Goal: Task Accomplishment & Management: Complete application form

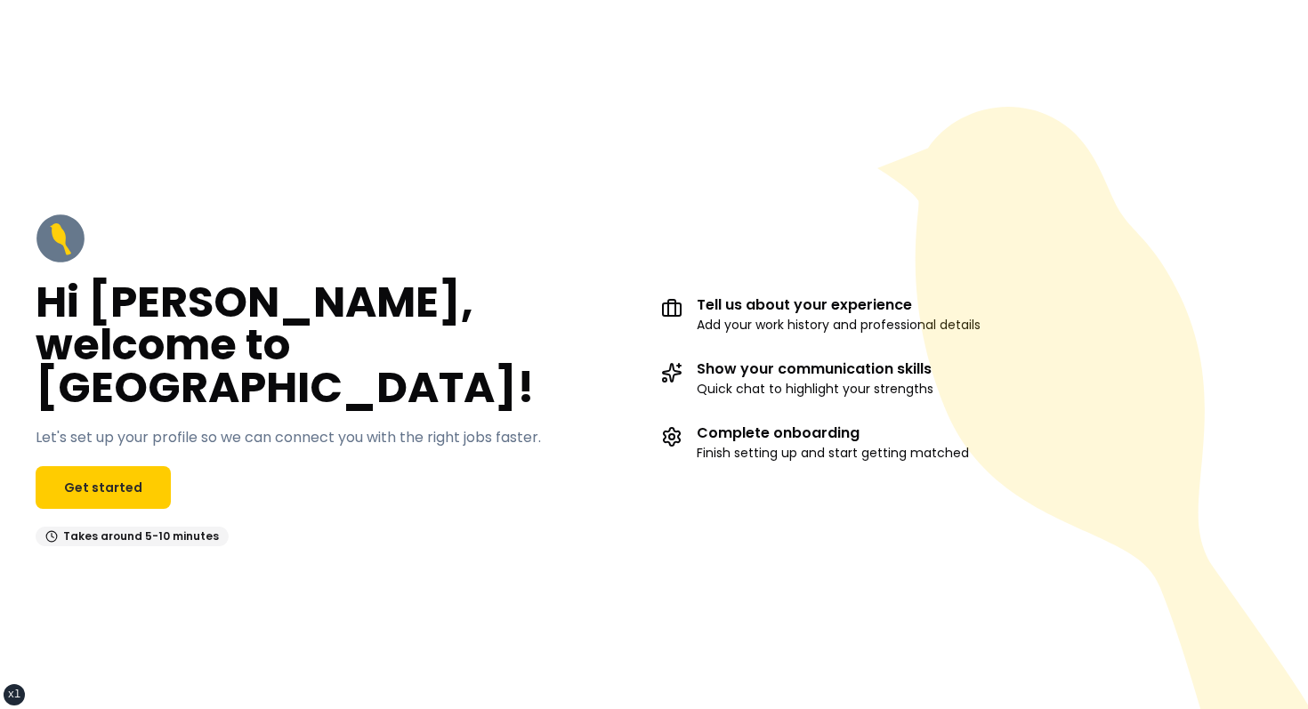
click at [693, 146] on div "Hi [PERSON_NAME], welcome to [GEOGRAPHIC_DATA]! Let's set up your profile so we…" at bounding box center [654, 379] width 1308 height 659
click at [137, 466] on link "Get started" at bounding box center [103, 487] width 135 height 43
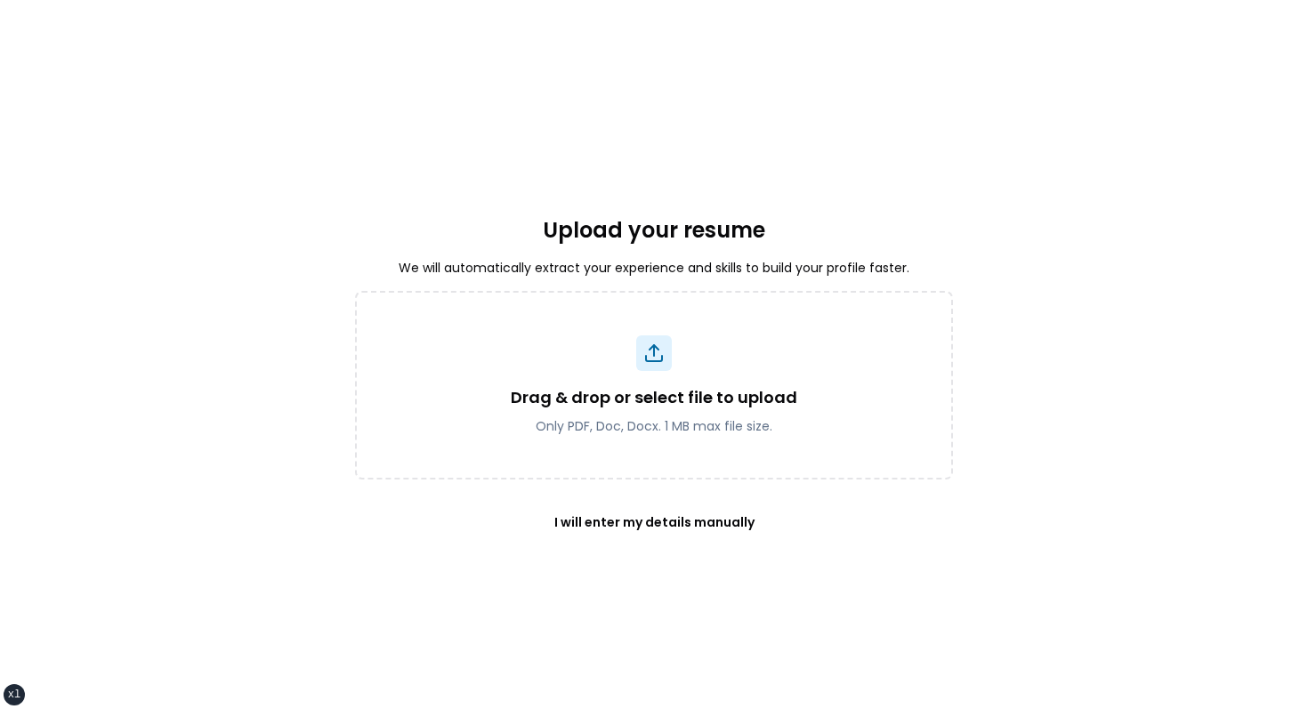
click at [745, 161] on div "Upload your resume We will automatically extract your experience and skills to …" at bounding box center [654, 379] width 598 height 659
click at [645, 513] on button "I will enter my details manually" at bounding box center [654, 522] width 257 height 43
click at [713, 176] on div "Upload your resume We will automatically extract your experience and skills to …" at bounding box center [654, 379] width 598 height 659
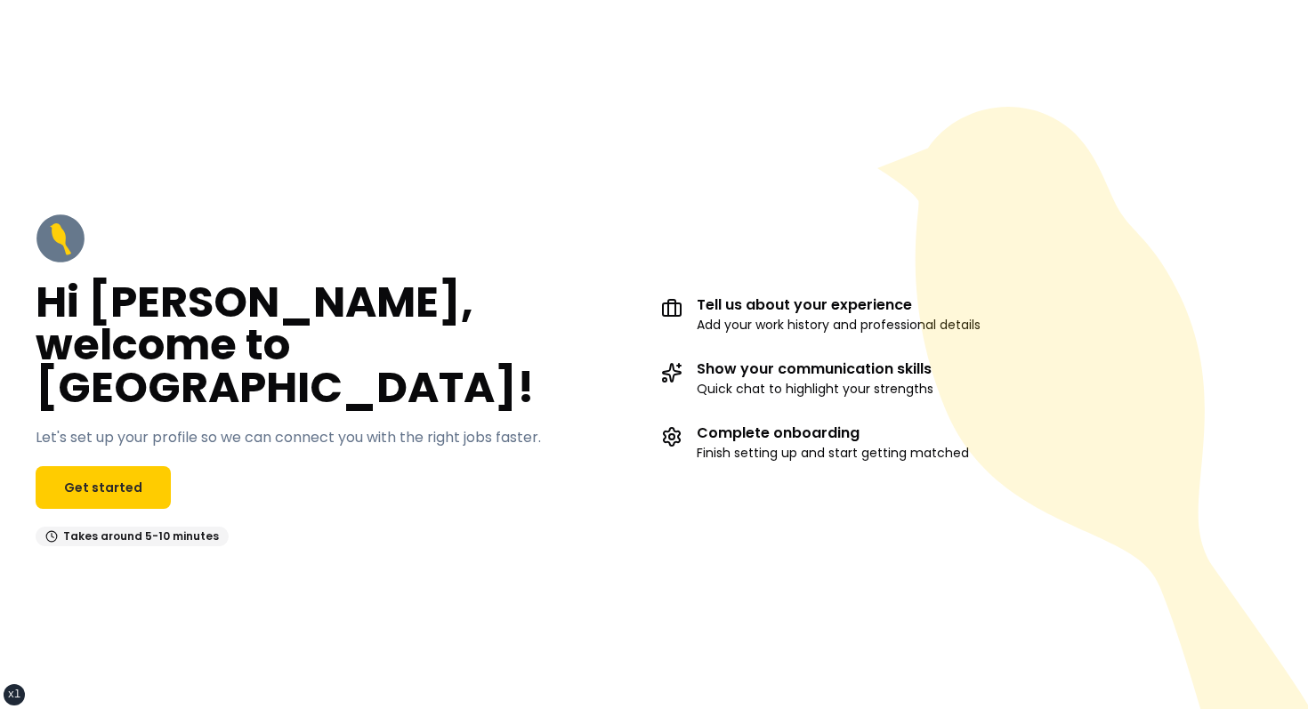
click at [398, 196] on div "Hi David, welcome to YellowBird! Let's set up your profile so we can connect yo…" at bounding box center [654, 379] width 1308 height 659
click at [573, 293] on div "Hi David, welcome to YellowBird! Let's set up your profile so we can connect yo…" at bounding box center [341, 380] width 611 height 333
click at [939, 4] on div at bounding box center [654, 25] width 1308 height 50
click at [585, 319] on h2 "Hi [PERSON_NAME], welcome to [GEOGRAPHIC_DATA]!" at bounding box center [341, 345] width 611 height 128
click at [872, 169] on div "Hi David, welcome to YellowBird! Let's set up your profile so we can connect yo…" at bounding box center [654, 379] width 1308 height 659
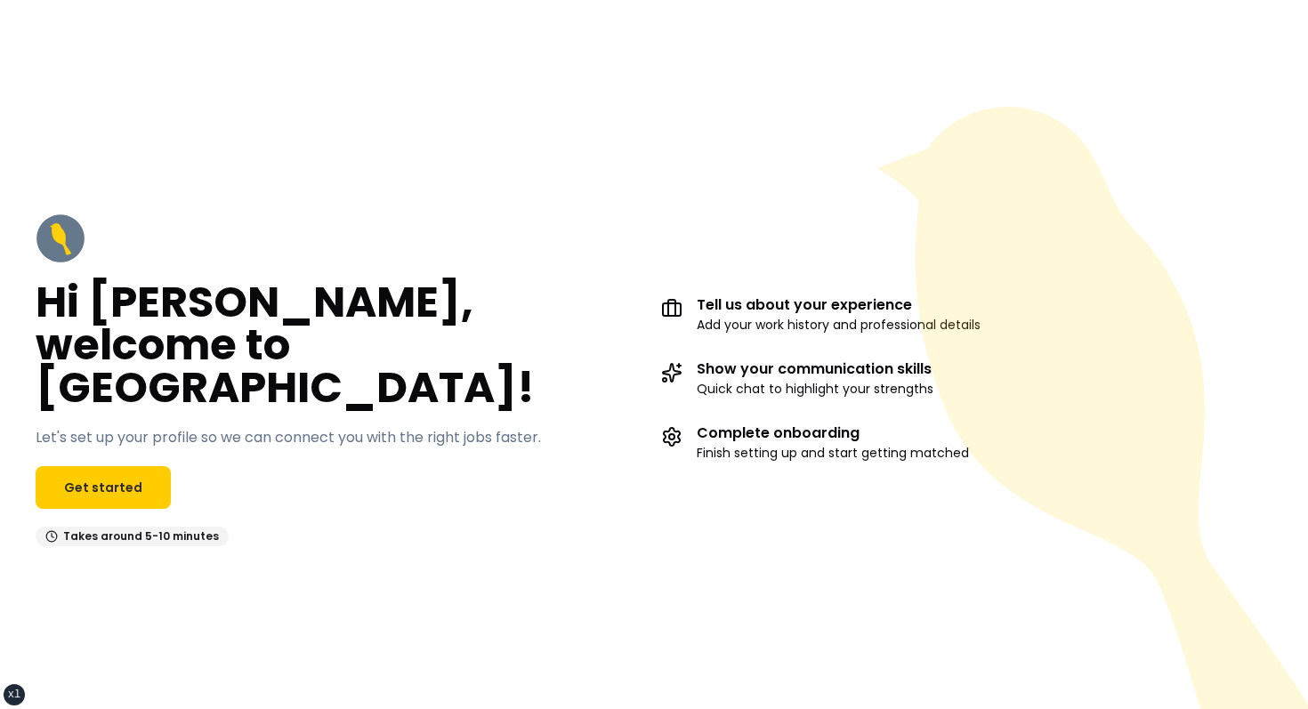
click at [562, 287] on div "Hi David, welcome to YellowBird! Let's set up your profile so we can connect yo…" at bounding box center [341, 380] width 611 height 333
click at [808, 157] on div "Hi David, welcome to YellowBird! Let's set up your profile so we can connect yo…" at bounding box center [654, 379] width 1308 height 659
click at [81, 467] on link "Get started" at bounding box center [103, 487] width 135 height 43
click at [116, 466] on link "Get started" at bounding box center [103, 487] width 135 height 43
click at [406, 84] on div "Hi David, welcome to YellowBird! Let's set up your profile so we can connect yo…" at bounding box center [654, 379] width 1308 height 659
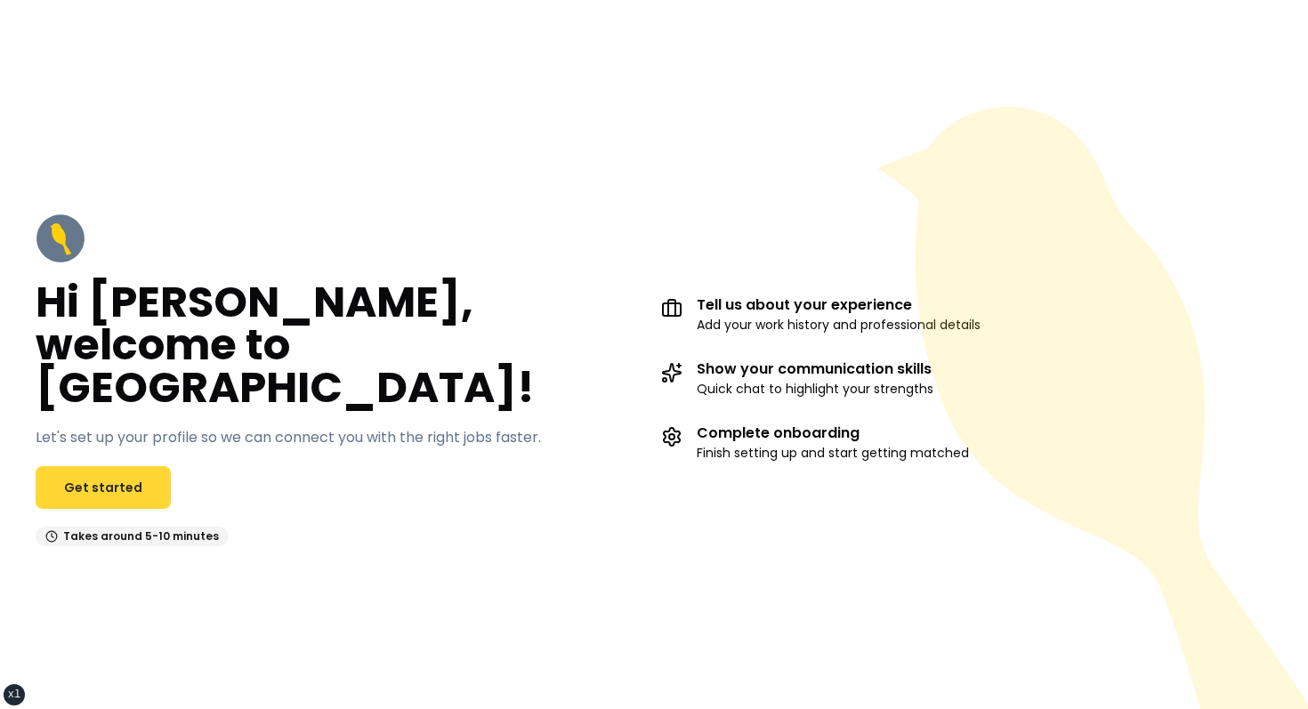
click at [123, 466] on link "Get started" at bounding box center [103, 487] width 135 height 43
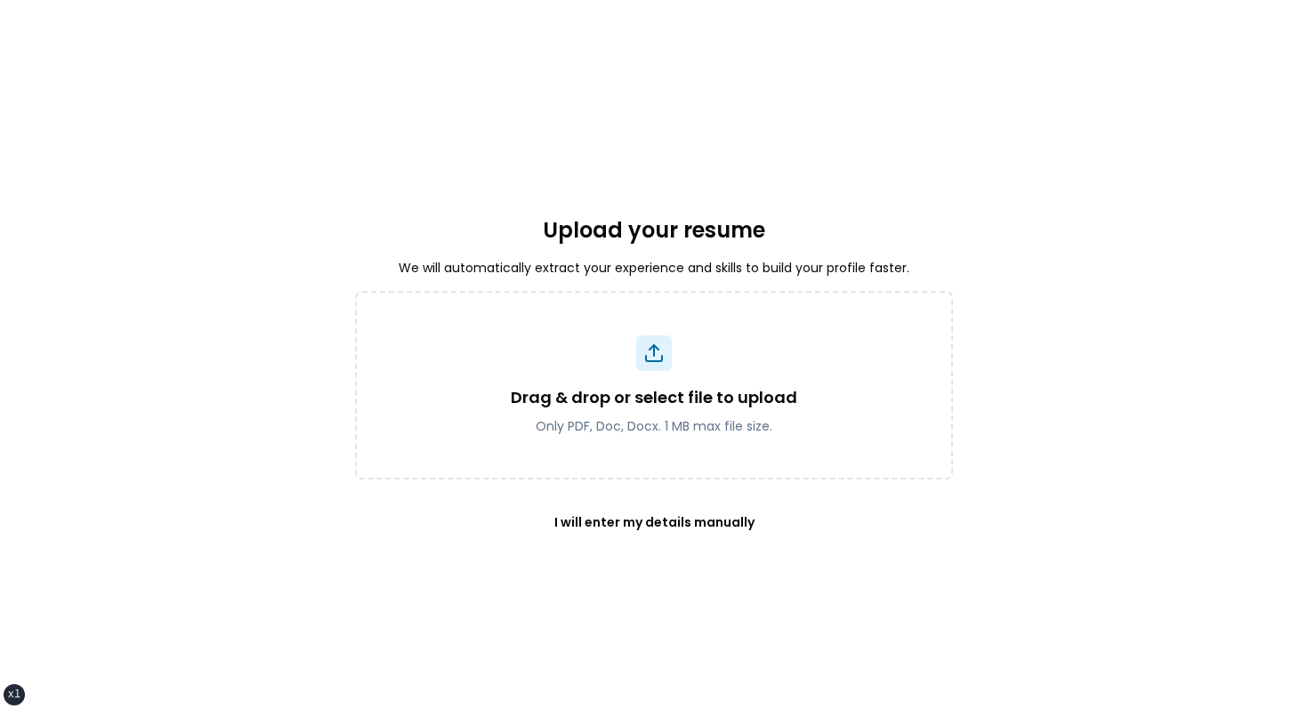
click at [297, 348] on div "Upload your resume We will automatically extract your experience and skills to …" at bounding box center [654, 379] width 1308 height 659
click at [589, 505] on button "I will enter my details manually" at bounding box center [654, 522] width 257 height 43
click at [619, 59] on div "Upload your resume We will automatically extract your experience and skills to …" at bounding box center [654, 379] width 598 height 659
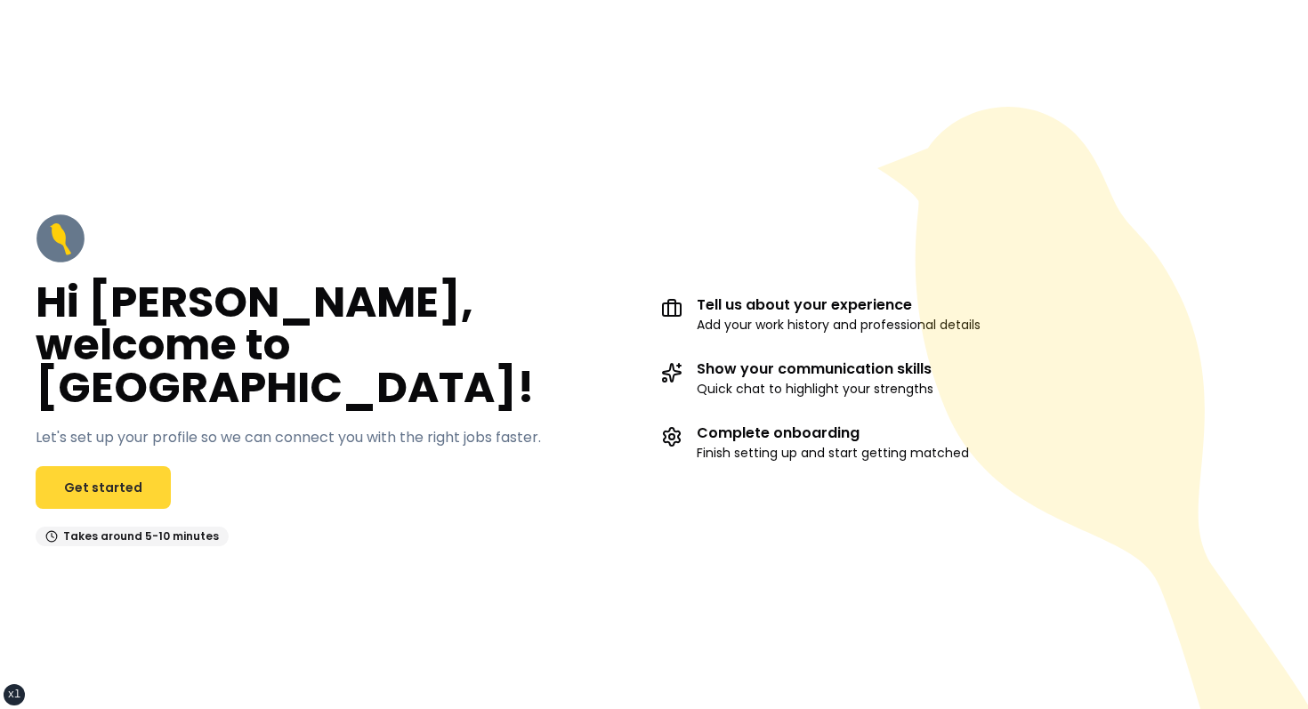
click at [124, 466] on link "Get started" at bounding box center [103, 487] width 135 height 43
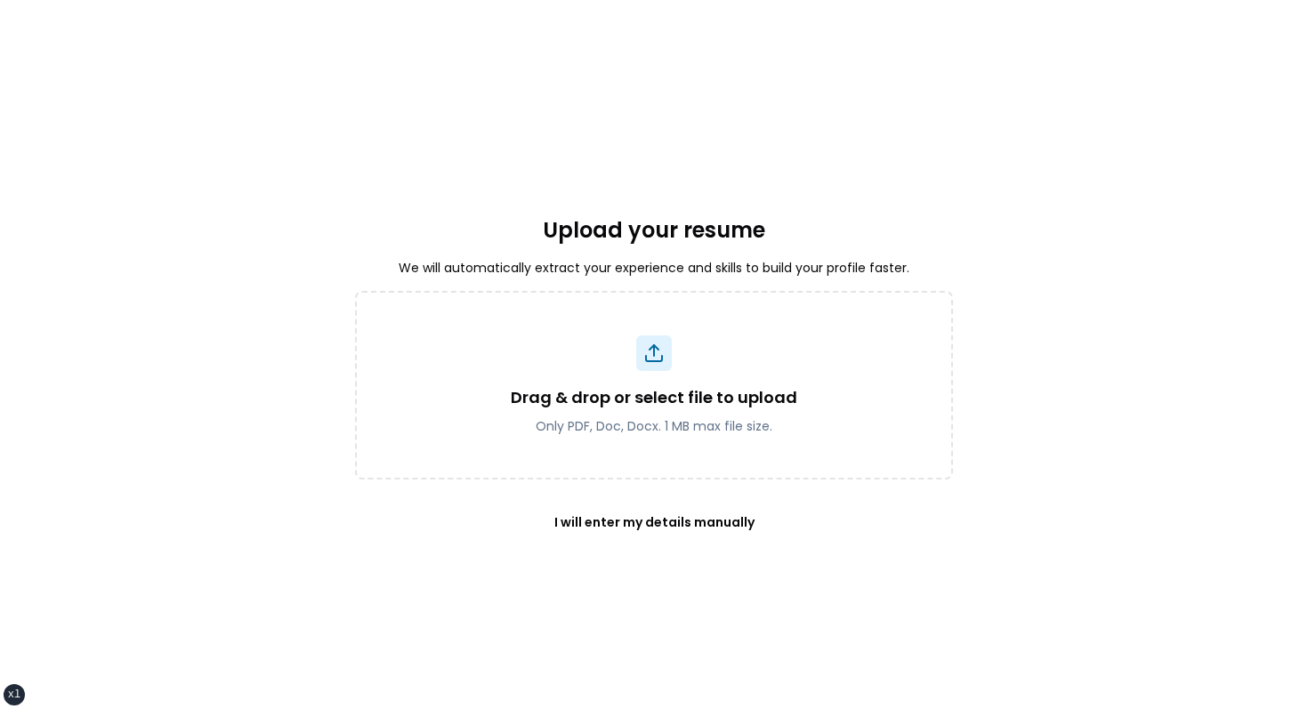
click at [549, 68] on div "Upload your resume We will automatically extract your experience and skills to …" at bounding box center [654, 379] width 598 height 659
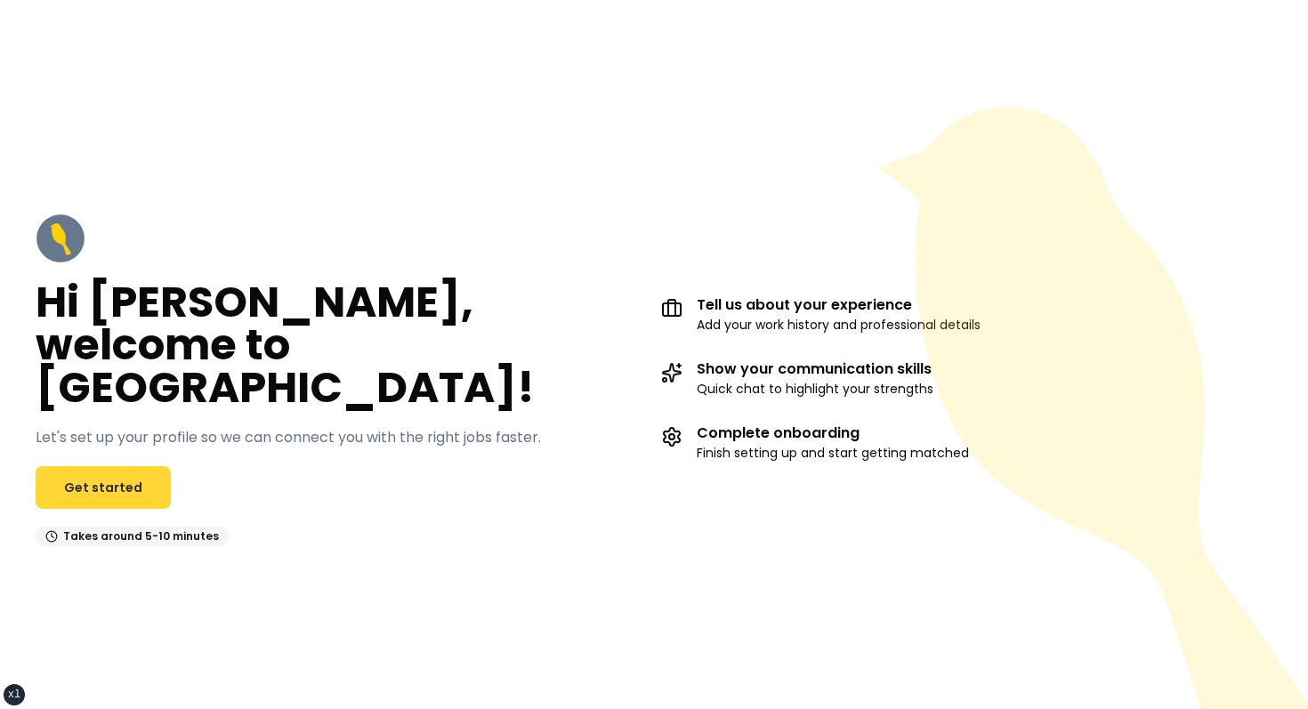
click at [124, 466] on link "Get started" at bounding box center [103, 487] width 135 height 43
click at [130, 466] on link "Get started" at bounding box center [103, 487] width 135 height 43
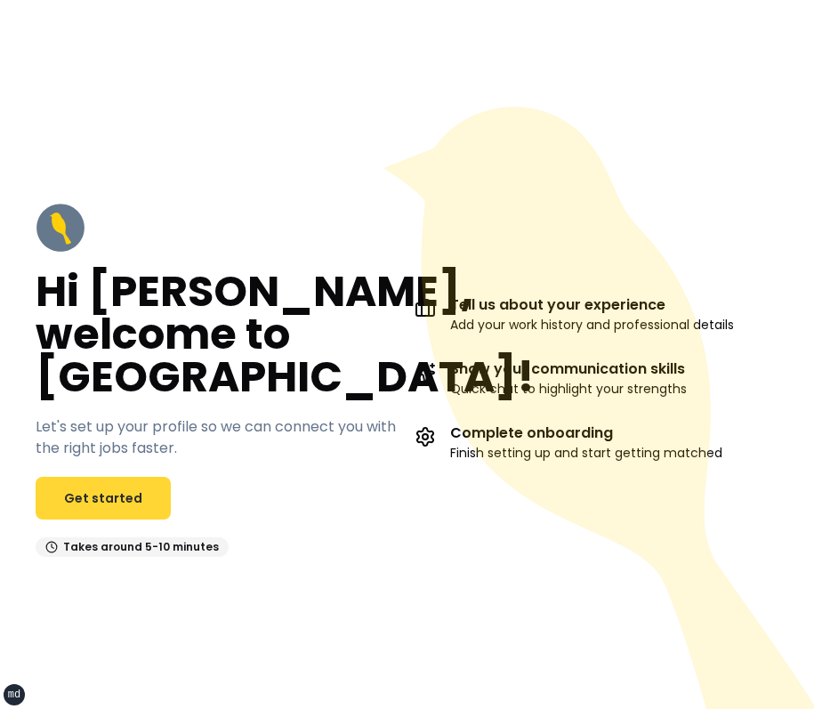
click at [76, 509] on link "Get started" at bounding box center [103, 498] width 135 height 43
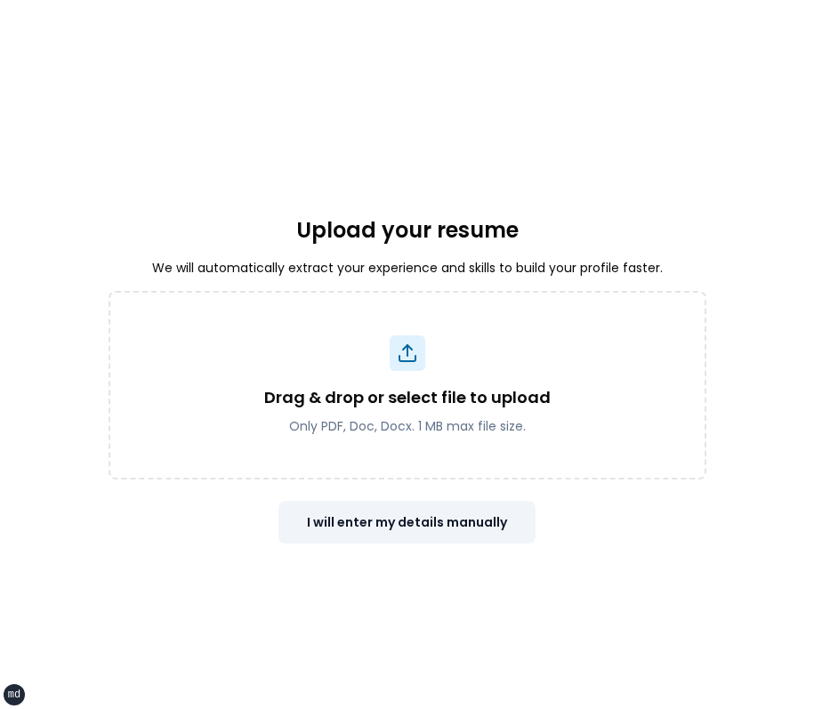
click at [400, 505] on button "I will enter my details manually" at bounding box center [407, 522] width 257 height 43
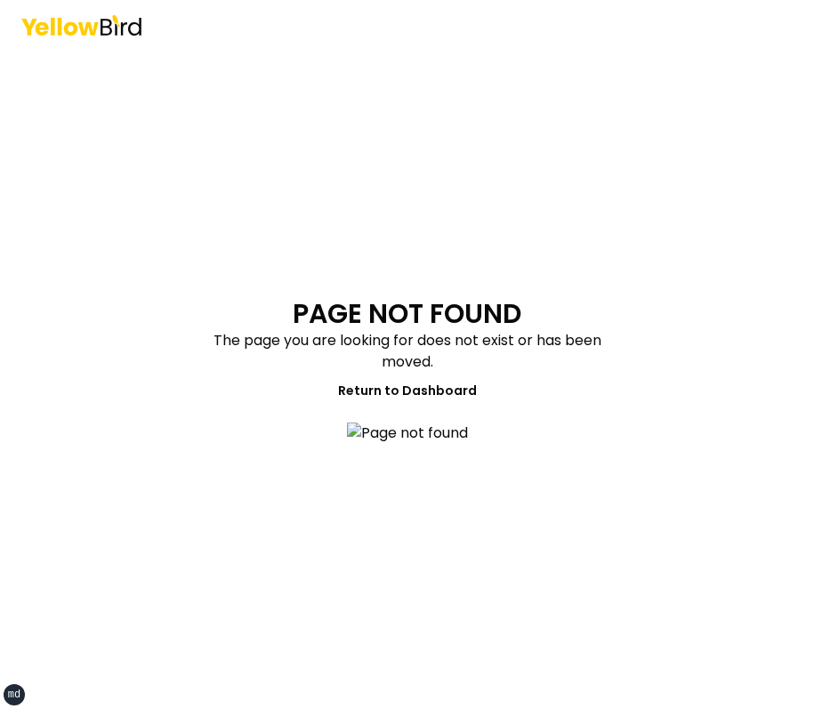
click at [720, 356] on main "PAGE NOT FOUND The page you are looking for does not exist or has been moved. R…" at bounding box center [407, 379] width 683 height 659
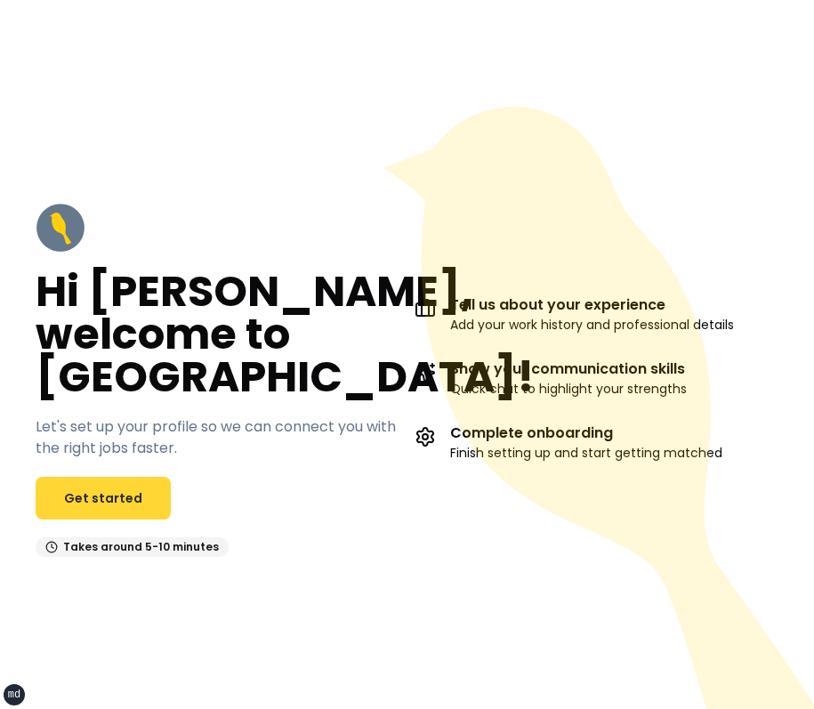
click at [101, 498] on link "Get started" at bounding box center [103, 498] width 135 height 43
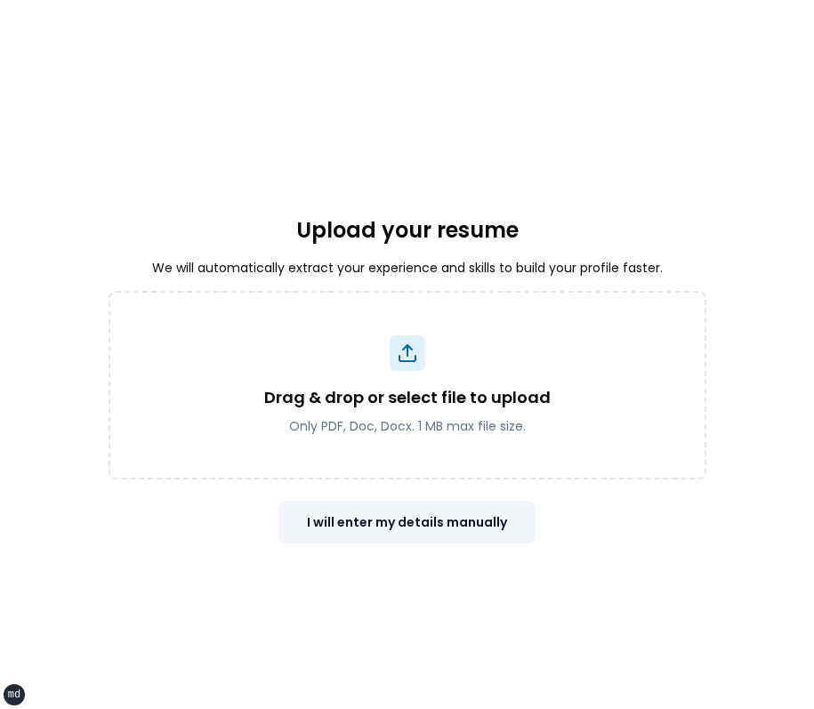
click at [416, 504] on button "I will enter my details manually" at bounding box center [407, 522] width 257 height 43
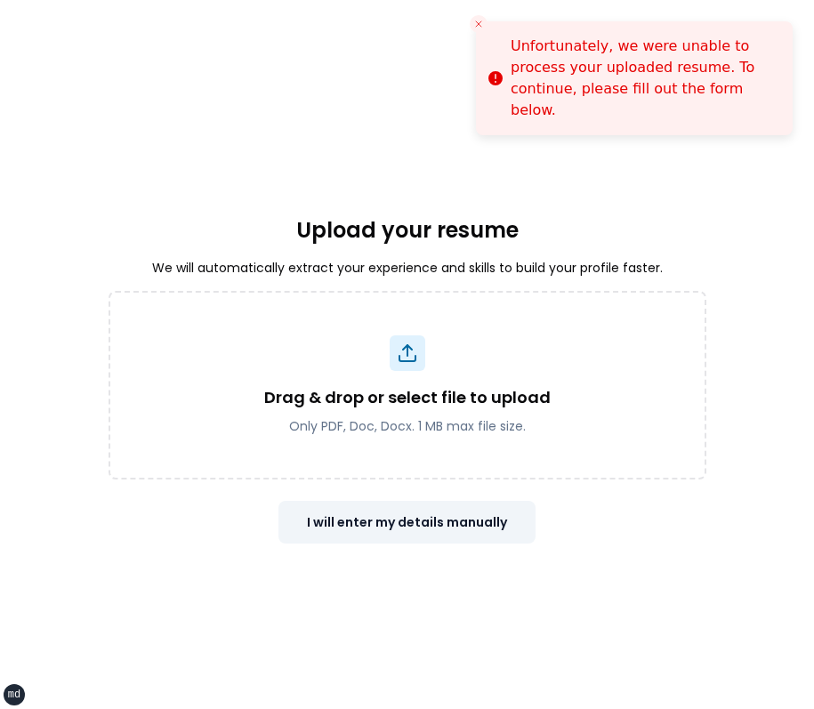
click at [424, 515] on button "I will enter my details manually" at bounding box center [407, 522] width 257 height 43
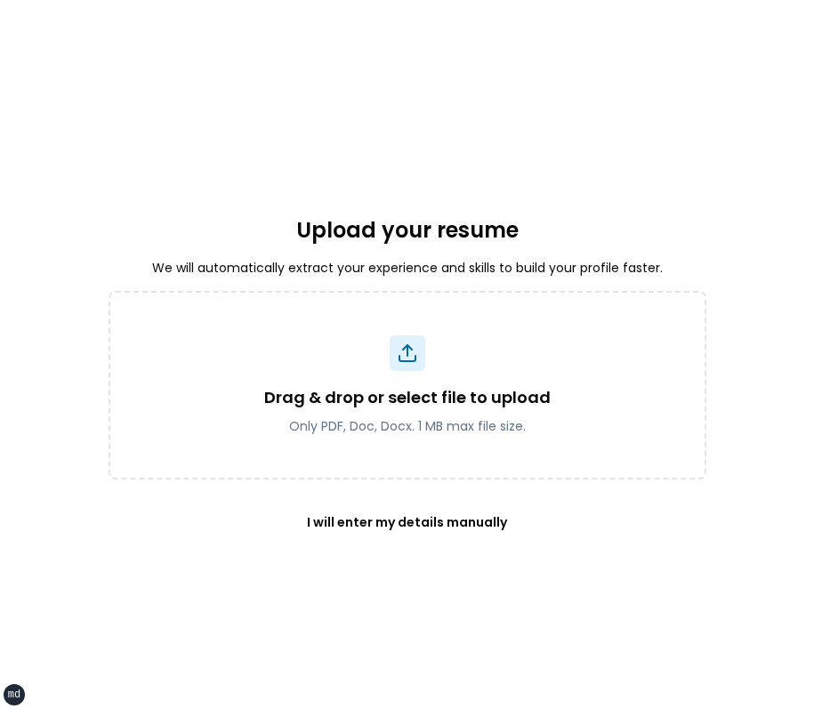
click at [602, 95] on div "Upload your resume We will automatically extract your experience and skills to …" at bounding box center [408, 379] width 598 height 659
click at [492, 125] on div "Upload your resume We will automatically extract your experience and skills to …" at bounding box center [408, 379] width 598 height 659
click at [691, 78] on div "Upload your resume We will automatically extract your experience and skills to …" at bounding box center [408, 379] width 598 height 659
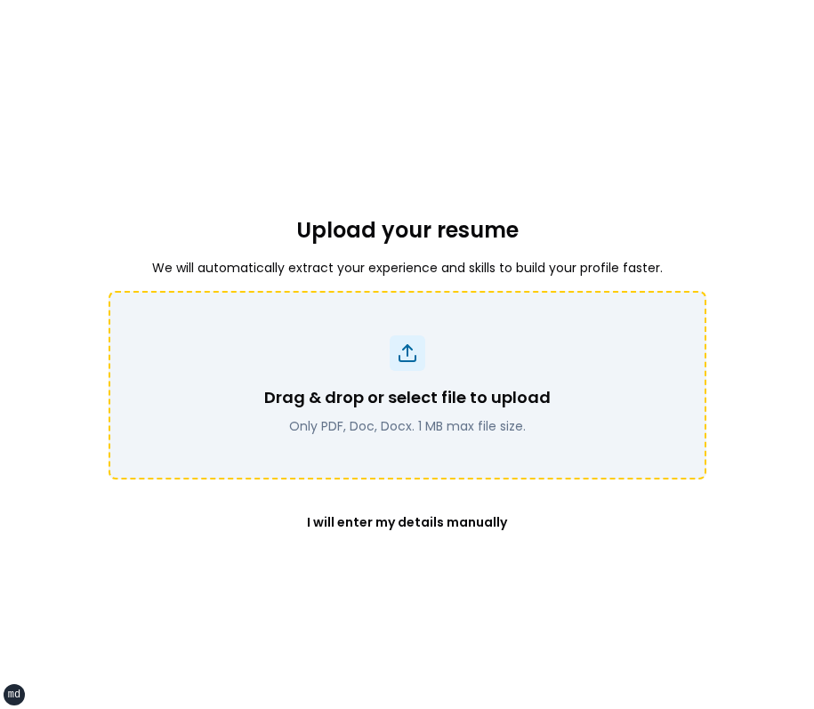
click at [664, 322] on div "Drag & drop or select file to upload Only PDF, Doc, Docx. 1 MB max file size." at bounding box center [408, 385] width 598 height 189
click at [562, 358] on div "Drag & drop or select file to upload Only PDF, Doc, Docx. 1 MB max file size." at bounding box center [408, 385] width 552 height 100
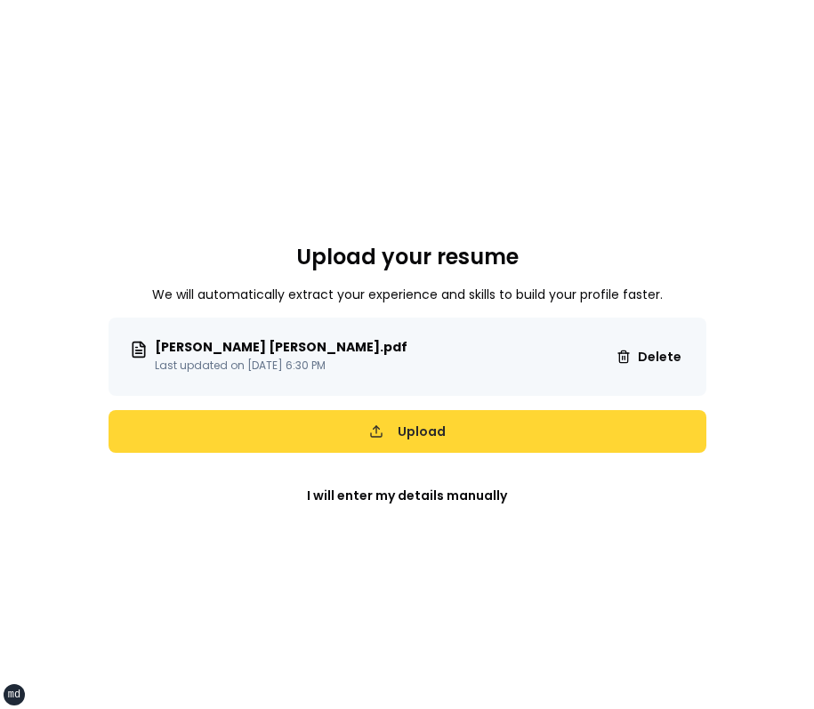
click at [528, 448] on button "Upload" at bounding box center [408, 431] width 598 height 43
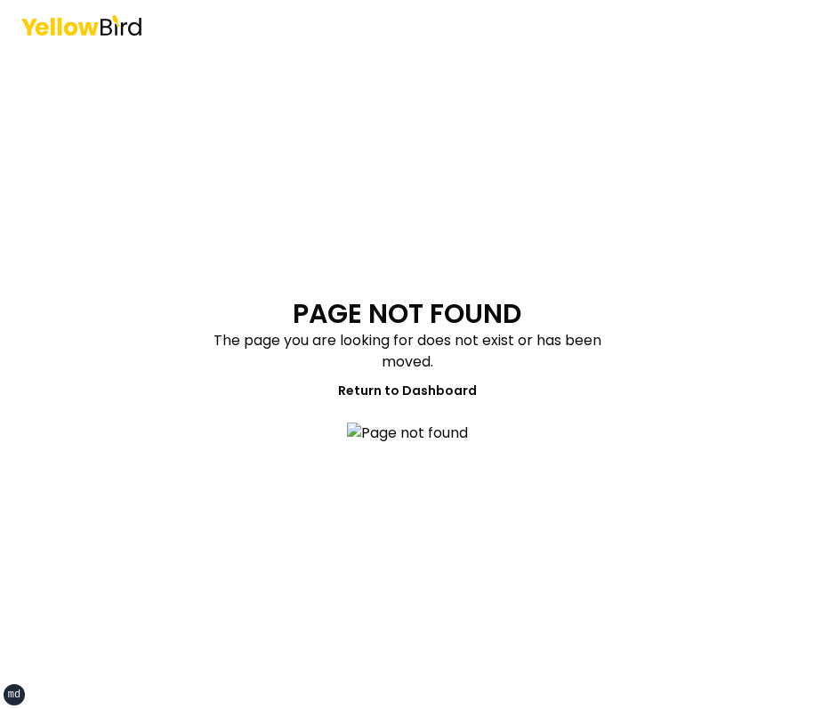
click at [625, 342] on main "PAGE NOT FOUND The page you are looking for does not exist or has been moved. R…" at bounding box center [407, 379] width 683 height 659
click at [383, 149] on main "PAGE NOT FOUND The page you are looking for does not exist or has been moved. R…" at bounding box center [407, 379] width 683 height 659
click at [295, 40] on header at bounding box center [407, 25] width 814 height 50
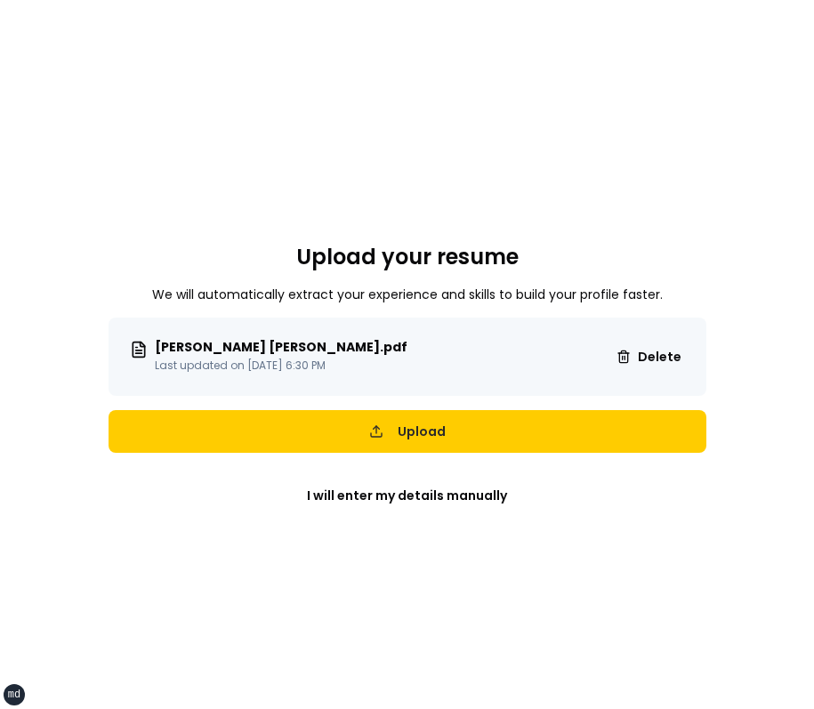
click at [341, 143] on div "Upload your resume We will automatically extract your experience and skills to …" at bounding box center [408, 379] width 598 height 659
click at [588, 185] on div "Upload your resume We will automatically extract your experience and skills to …" at bounding box center [408, 379] width 598 height 659
click at [659, 348] on span "Delete" at bounding box center [660, 357] width 44 height 18
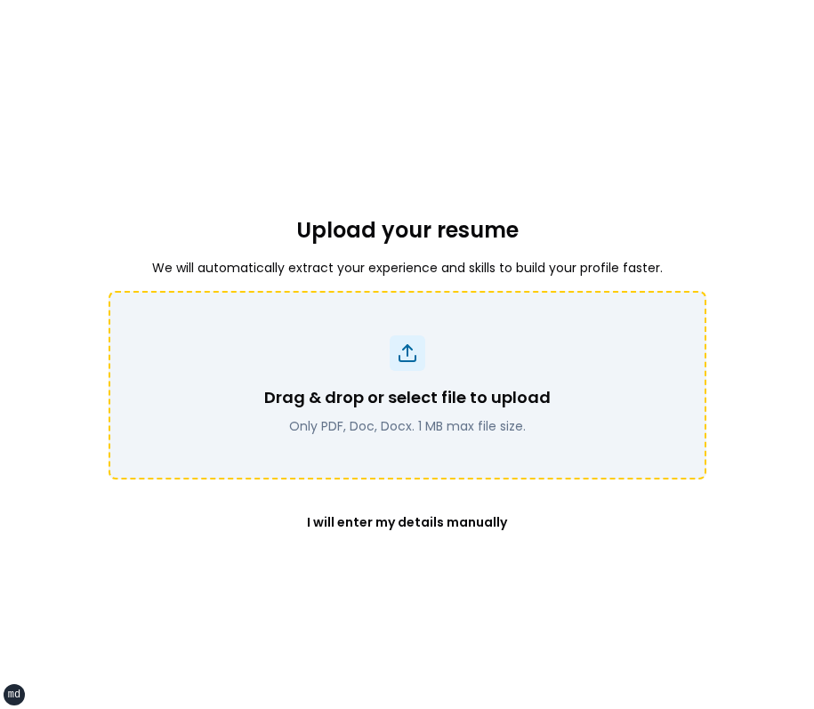
click at [683, 249] on div "Upload your resume We will automatically extract your experience and skills to …" at bounding box center [408, 379] width 598 height 659
click at [653, 50] on div "Upload your resume We will automatically extract your experience and skills to …" at bounding box center [408, 379] width 598 height 659
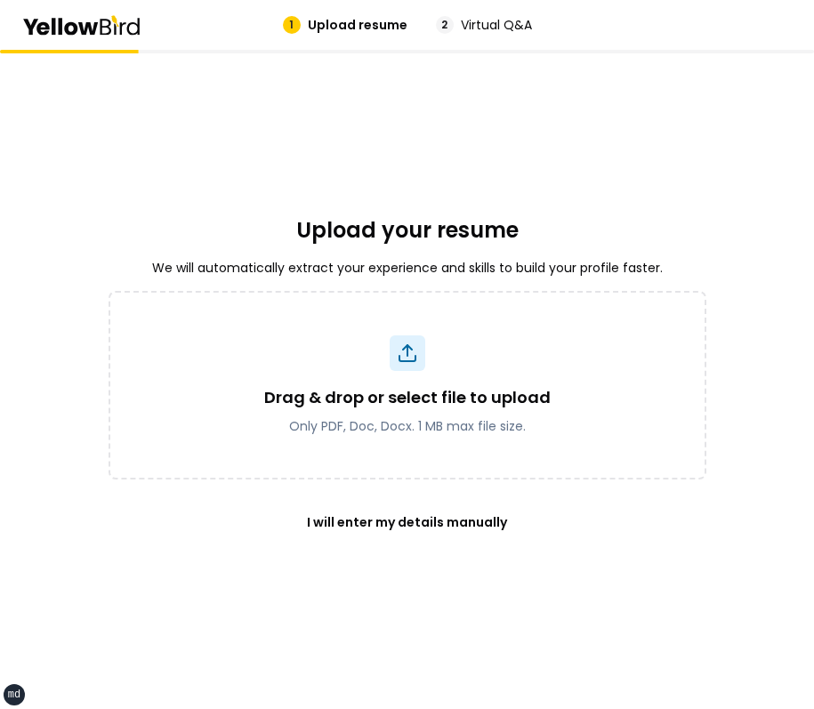
click at [392, 166] on div "Upload your resume We will automatically extract your experience and skills to …" at bounding box center [408, 379] width 598 height 659
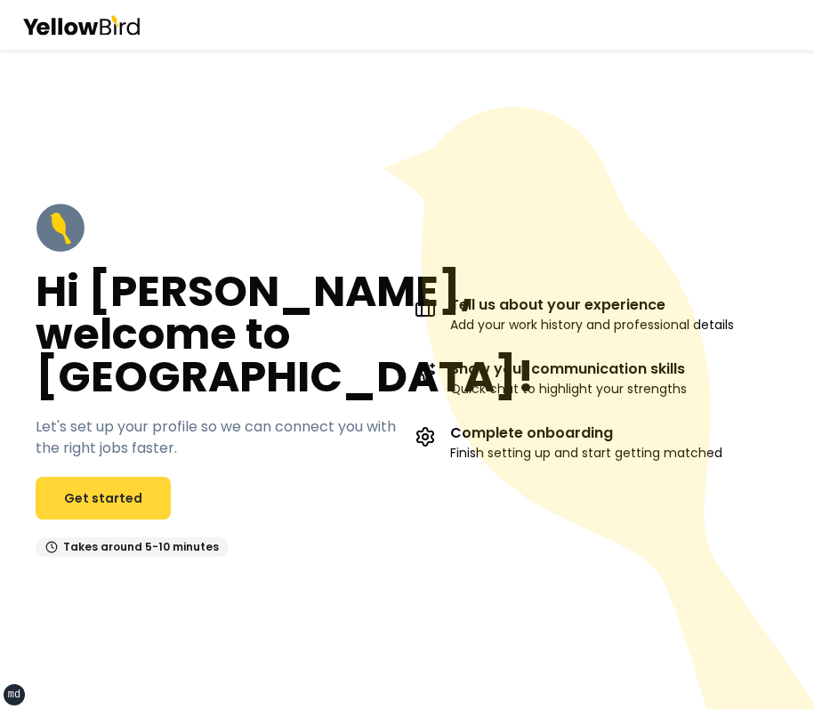
click at [116, 489] on link "Get started" at bounding box center [103, 498] width 135 height 43
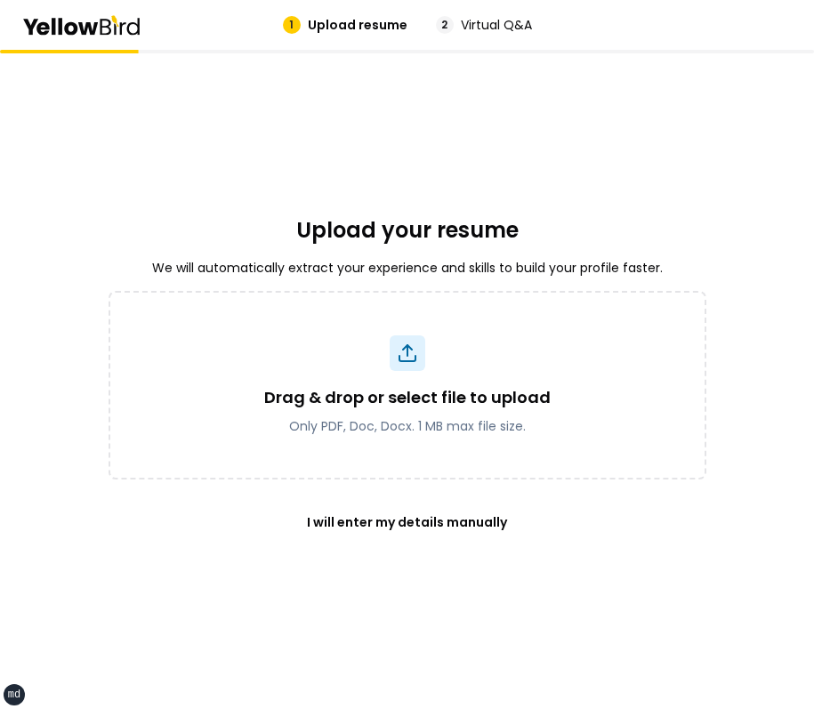
click at [496, 206] on div "Upload your resume We will automatically extract your experience and skills to …" at bounding box center [408, 379] width 598 height 659
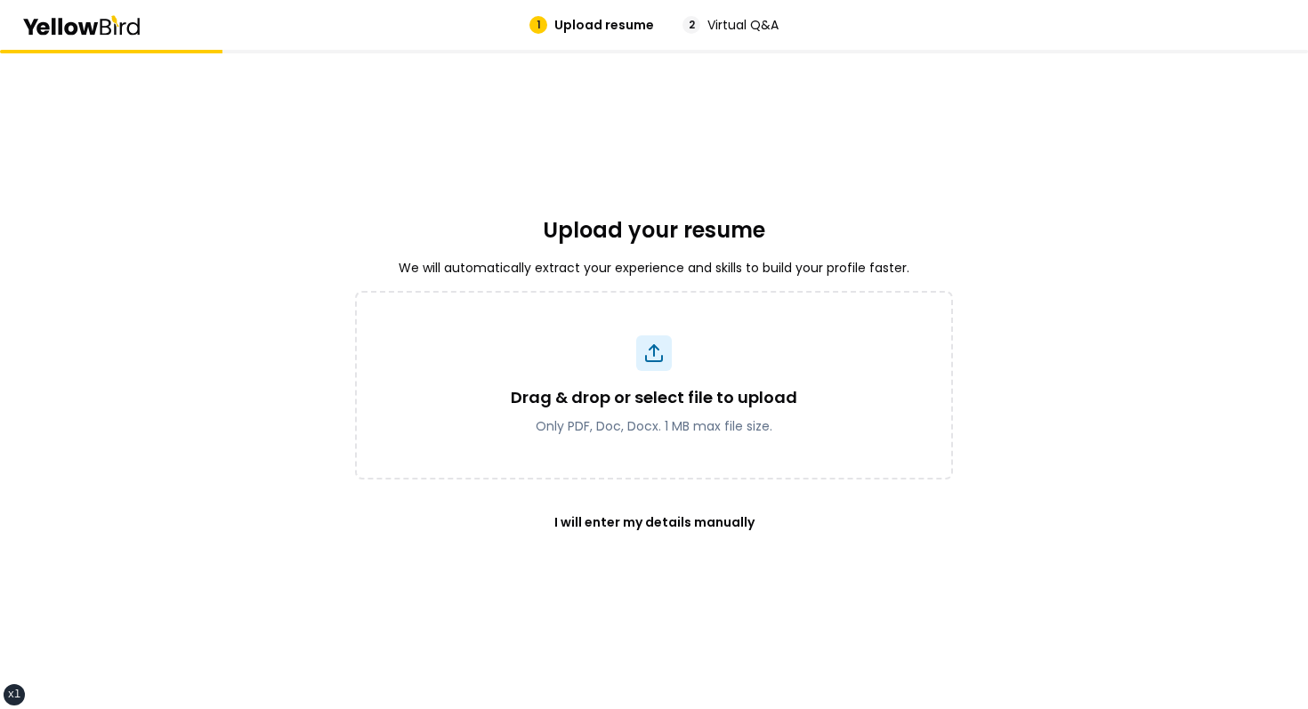
click at [799, 140] on div "Upload your resume We will automatically extract your experience and skills to …" at bounding box center [654, 379] width 598 height 659
click at [430, 257] on div "Upload your resume We will automatically extract your experience and skills to …" at bounding box center [654, 379] width 598 height 659
click at [496, 190] on div "Upload your resume We will automatically extract your experience and skills to …" at bounding box center [654, 379] width 598 height 659
click at [673, 524] on button "I will enter my details manually" at bounding box center [654, 522] width 257 height 43
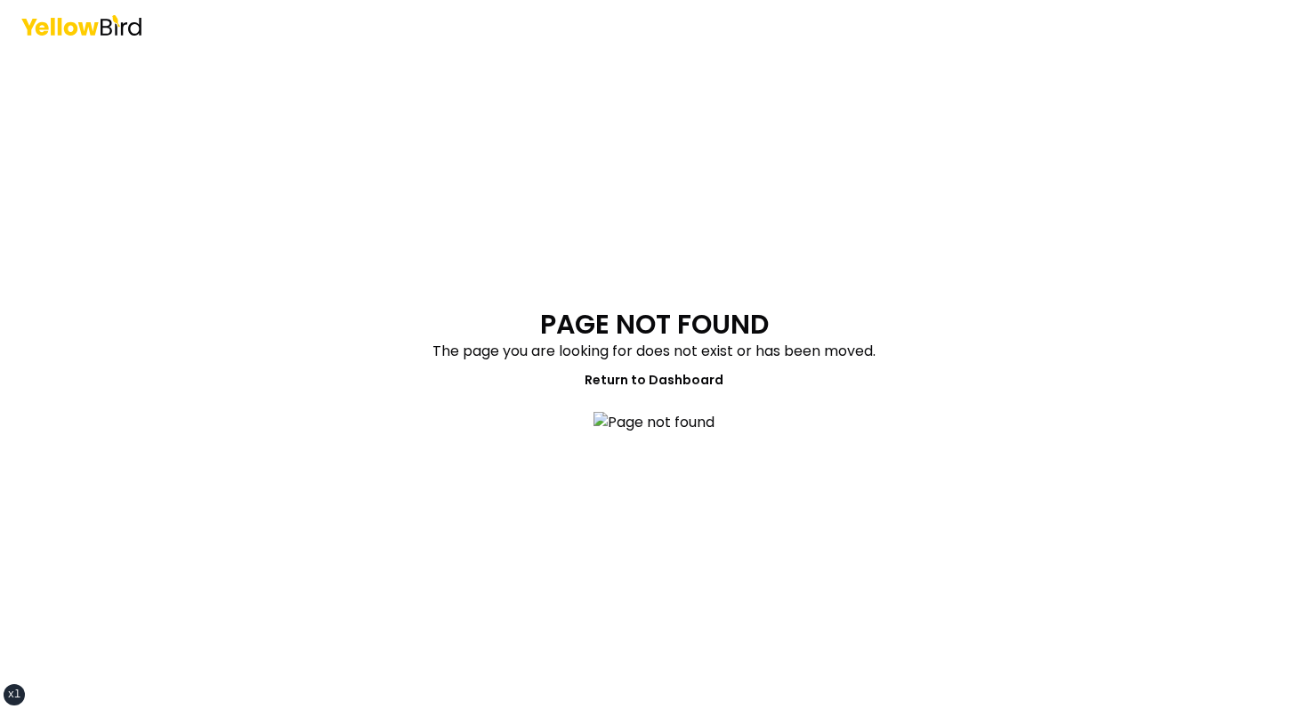
click at [605, 164] on main "PAGE NOT FOUND The page you are looking for does not exist or has been moved. R…" at bounding box center [653, 379] width 683 height 659
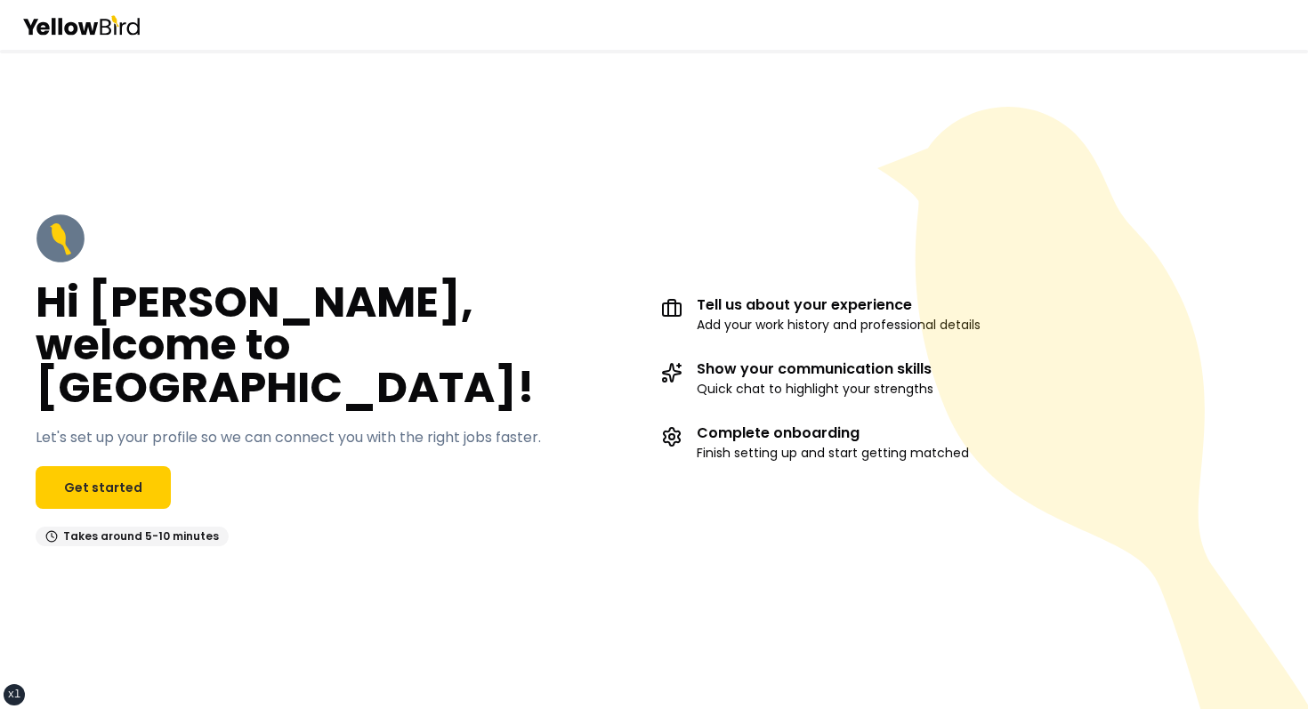
click at [616, 286] on div "Hi [PERSON_NAME], welcome to [GEOGRAPHIC_DATA]! Let's set up your profile so we…" at bounding box center [341, 380] width 611 height 333
click at [486, 99] on div "Hi [PERSON_NAME], welcome to [GEOGRAPHIC_DATA]! Let's set up your profile so we…" at bounding box center [654, 379] width 1308 height 659
click at [683, 166] on div "Hi [PERSON_NAME], welcome to [GEOGRAPHIC_DATA]! Let's set up your profile so we…" at bounding box center [654, 379] width 1308 height 659
click at [548, 190] on div "Hi [PERSON_NAME], welcome to [GEOGRAPHIC_DATA]! Let's set up your profile so we…" at bounding box center [654, 379] width 1308 height 659
click at [128, 467] on link "Get started" at bounding box center [103, 487] width 135 height 43
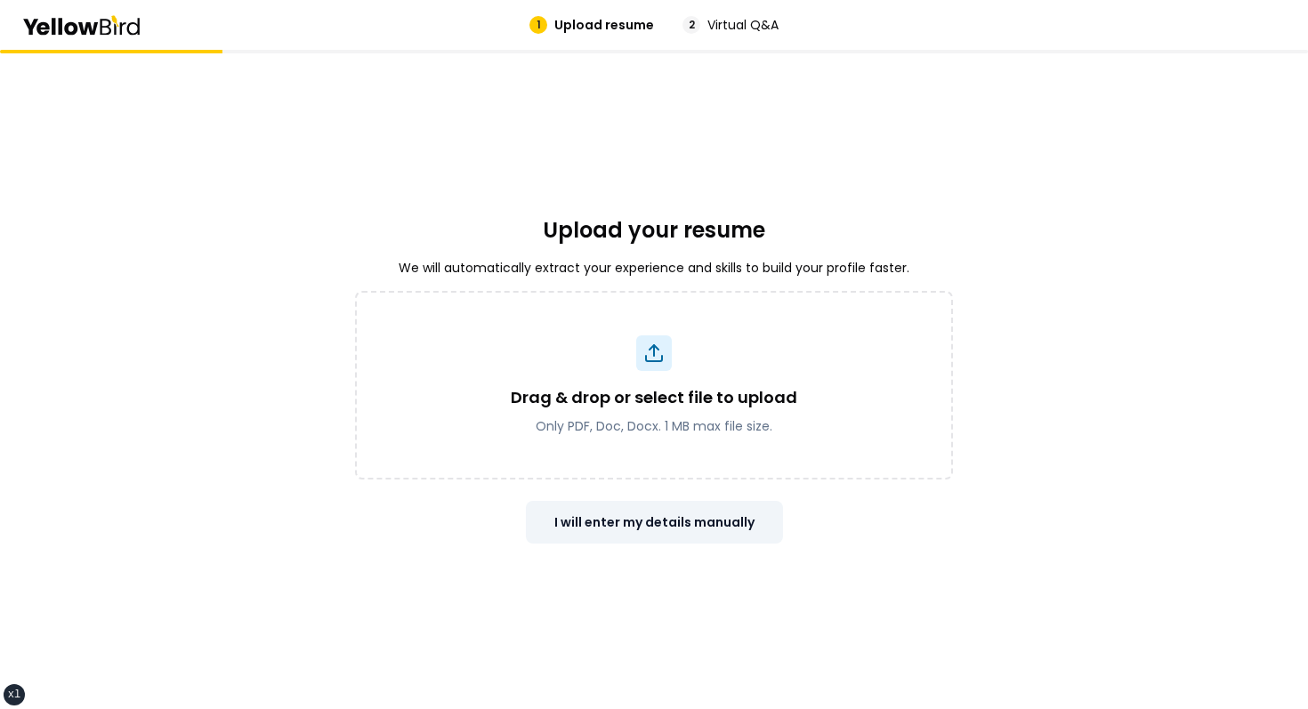
click at [586, 534] on button "I will enter my details manually" at bounding box center [654, 522] width 257 height 43
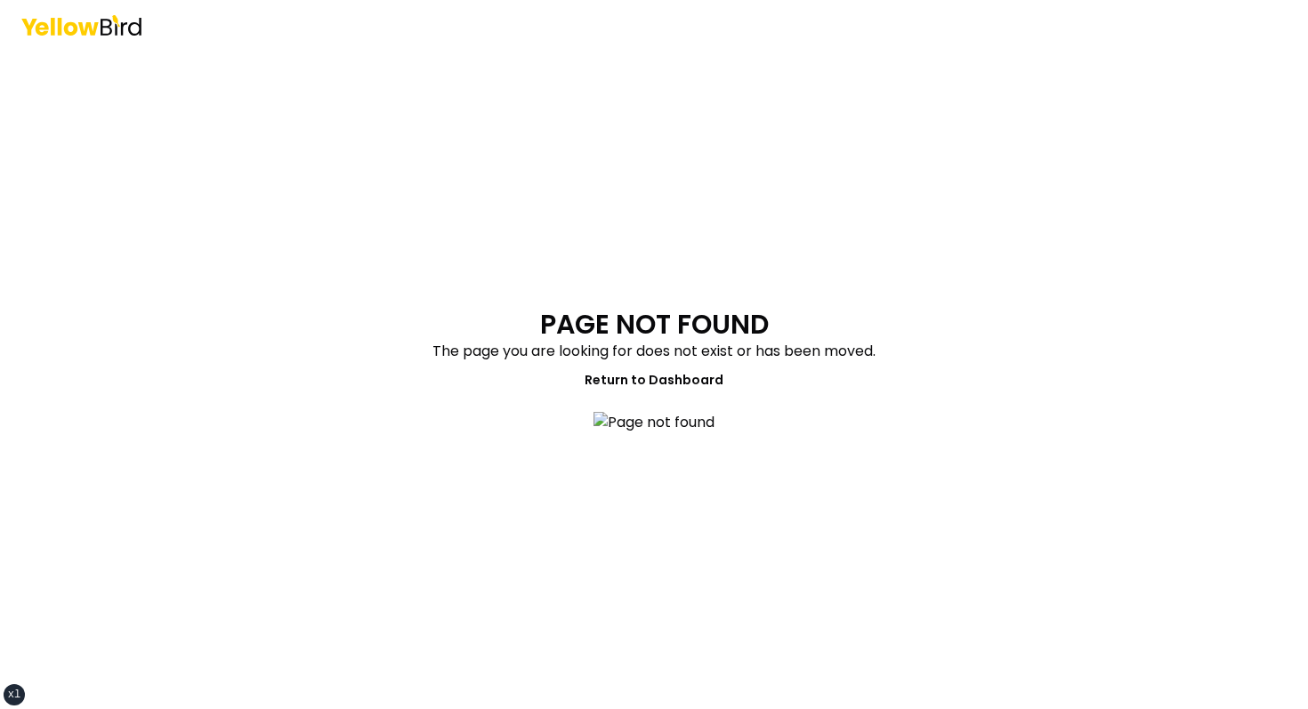
click at [671, 487] on main "PAGE NOT FOUND The page you are looking for does not exist or has been moved. R…" at bounding box center [653, 379] width 683 height 659
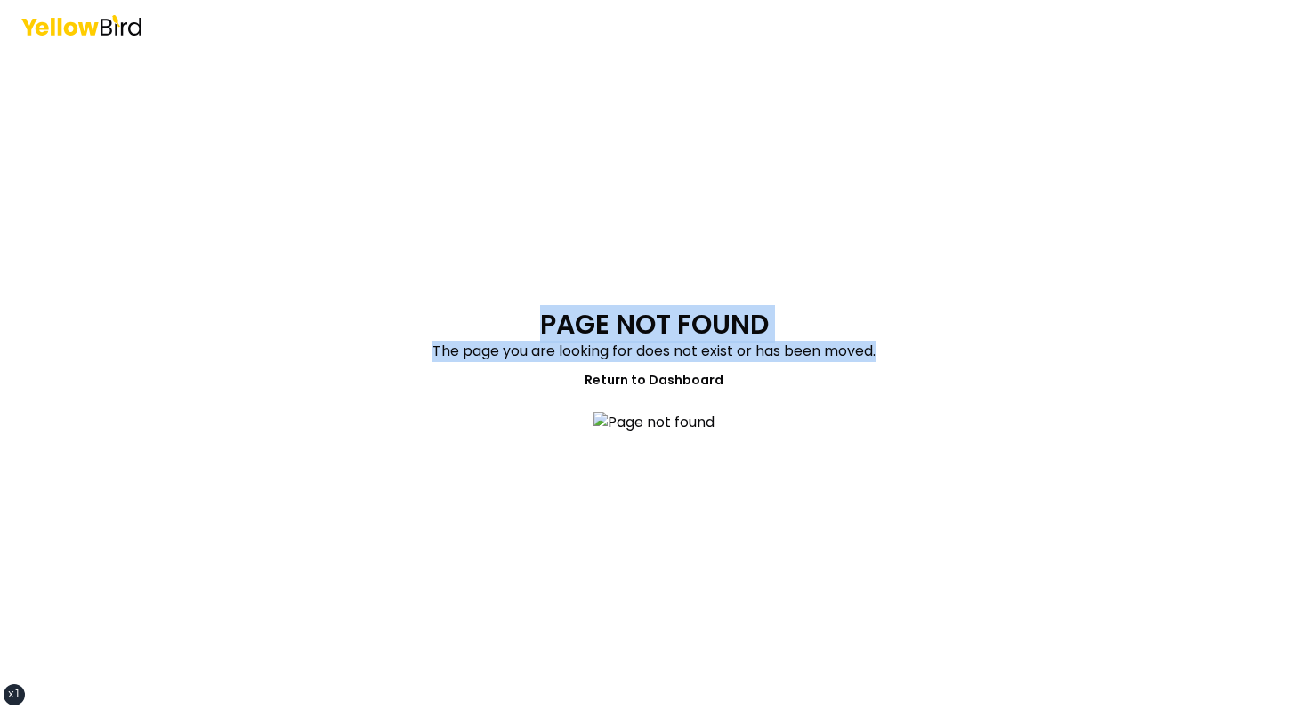
drag, startPoint x: 541, startPoint y: 314, endPoint x: 732, endPoint y: 455, distance: 237.4
click at [731, 455] on main "PAGE NOT FOUND The page you are looking for does not exist or has been moved. R…" at bounding box center [653, 379] width 683 height 659
click at [732, 455] on main "PAGE NOT FOUND The page you are looking for does not exist or has been moved. R…" at bounding box center [653, 379] width 683 height 659
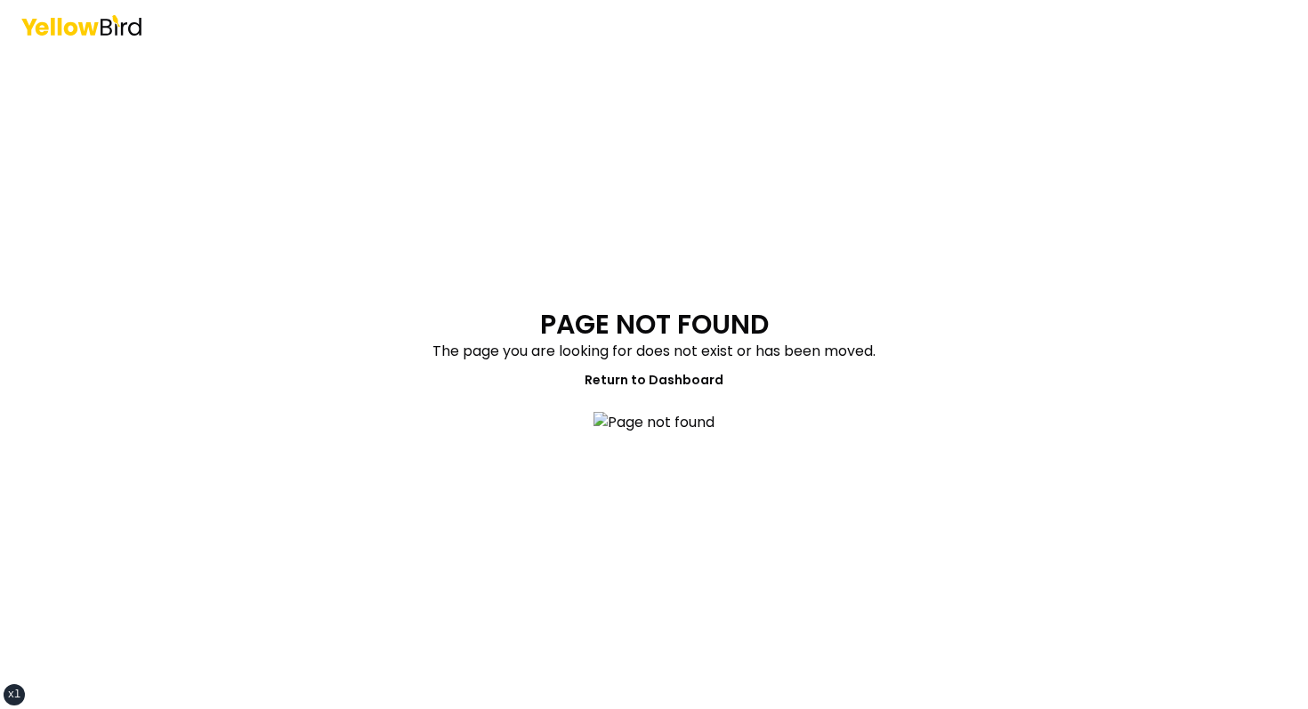
drag, startPoint x: 760, startPoint y: 444, endPoint x: 506, endPoint y: 264, distance: 310.8
click at [507, 266] on main "PAGE NOT FOUND The page you are looking for does not exist or has been moved. R…" at bounding box center [653, 379] width 683 height 659
click at [506, 264] on main "PAGE NOT FOUND The page you are looking for does not exist or has been moved. R…" at bounding box center [653, 379] width 683 height 659
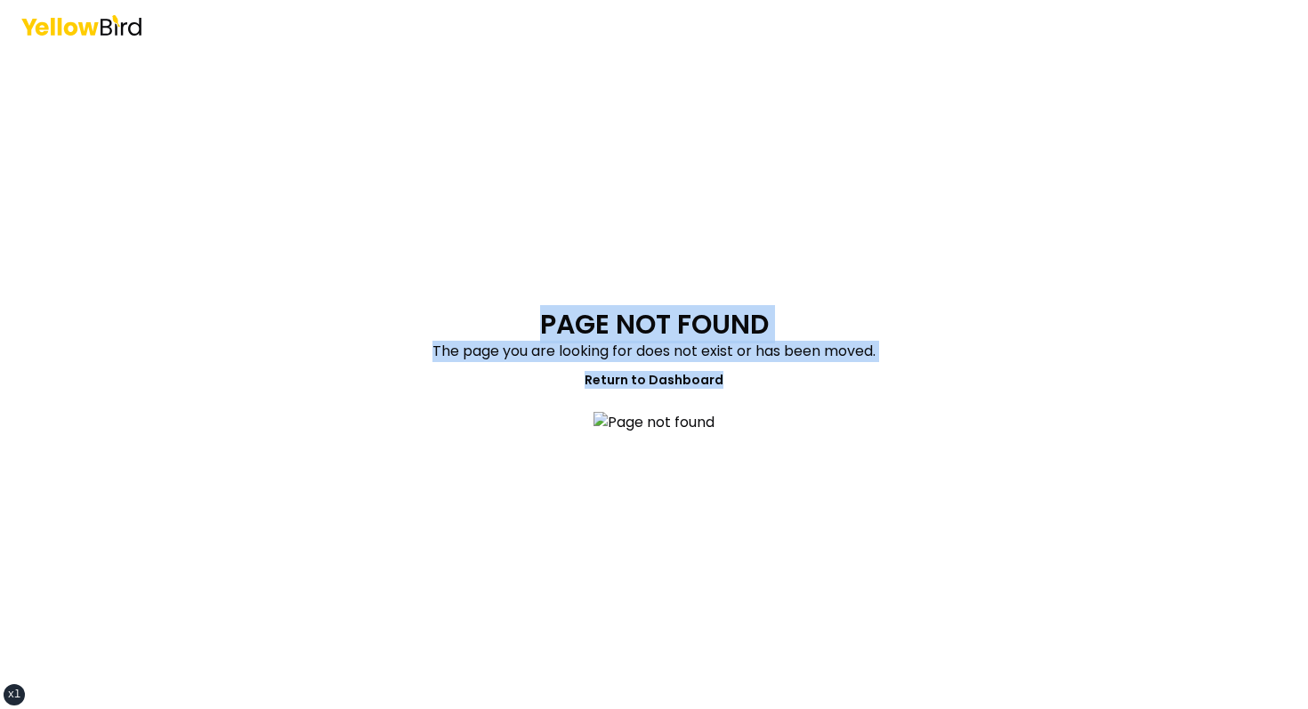
drag, startPoint x: 506, startPoint y: 264, endPoint x: 772, endPoint y: 455, distance: 326.5
click at [771, 455] on main "PAGE NOT FOUND The page you are looking for does not exist or has been moved. R…" at bounding box center [653, 379] width 683 height 659
click at [772, 455] on main "PAGE NOT FOUND The page you are looking for does not exist or has been moved. R…" at bounding box center [653, 379] width 683 height 659
drag, startPoint x: 772, startPoint y: 455, endPoint x: 527, endPoint y: 244, distance: 323.0
click at [528, 244] on main "PAGE NOT FOUND The page you are looking for does not exist or has been moved. R…" at bounding box center [653, 379] width 683 height 659
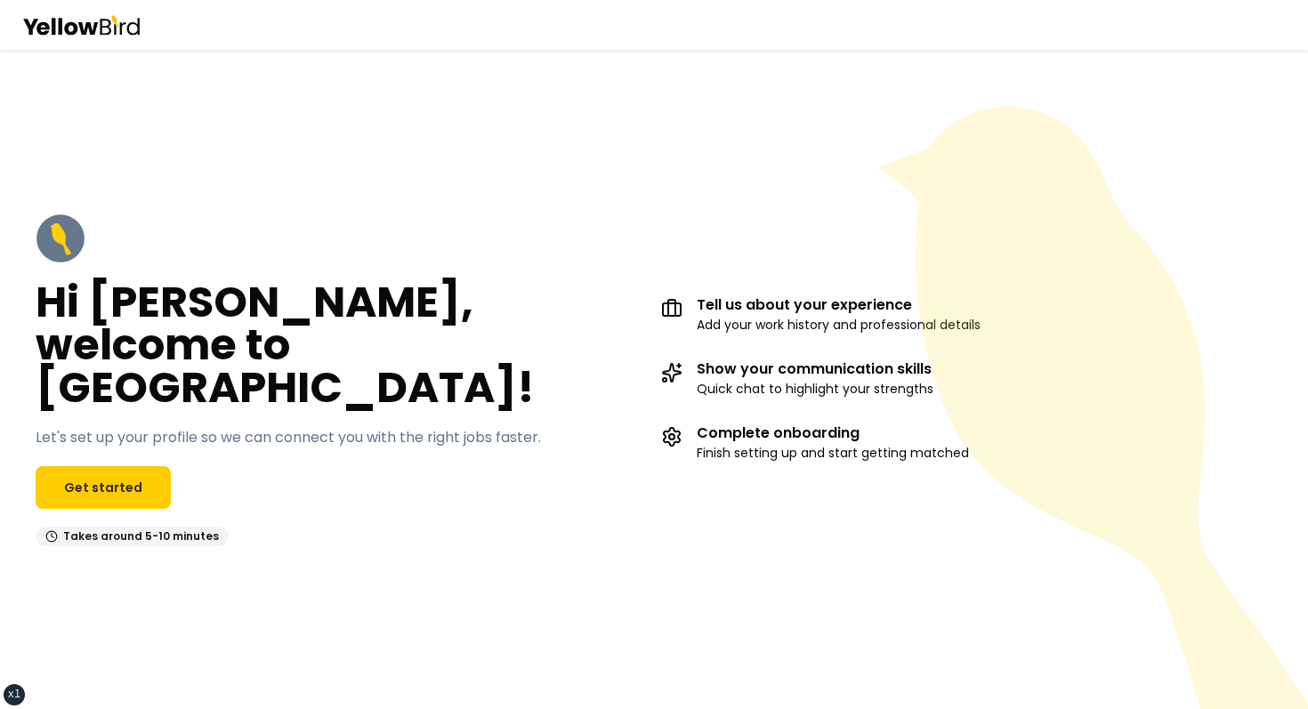
click at [152, 432] on div "Hi [PERSON_NAME], welcome to [GEOGRAPHIC_DATA]! Let's set up your profile so we…" at bounding box center [341, 380] width 611 height 333
click at [149, 466] on link "Get started" at bounding box center [103, 487] width 135 height 43
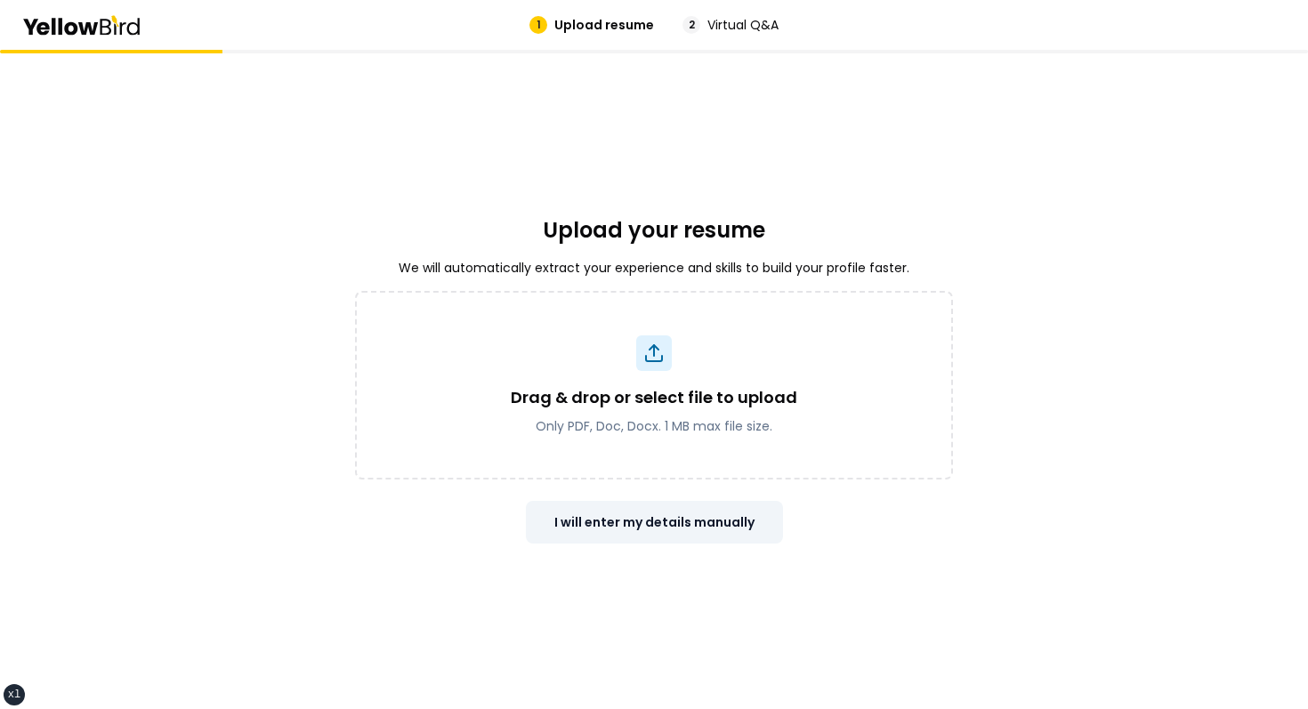
click at [673, 504] on button "I will enter my details manually" at bounding box center [654, 522] width 257 height 43
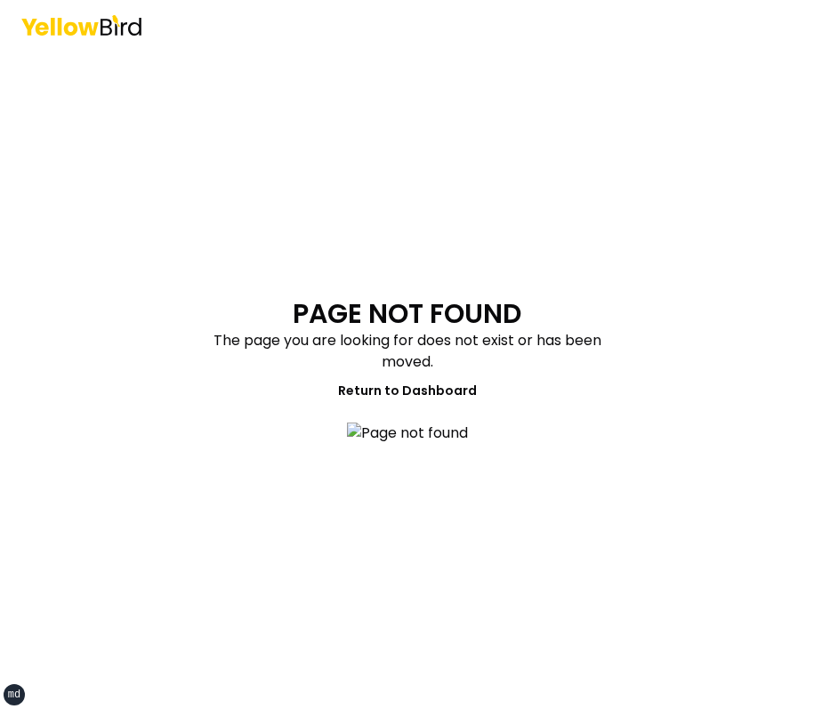
click at [614, 298] on section "PAGE NOT FOUND The page you are looking for does not exist or has been moved. R…" at bounding box center [407, 380] width 427 height 164
click at [682, 186] on main "PAGE NOT FOUND The page you are looking for does not exist or has been moved. R…" at bounding box center [407, 379] width 683 height 659
click at [675, 198] on main "PAGE NOT FOUND The page you are looking for does not exist or has been moved. R…" at bounding box center [407, 379] width 683 height 659
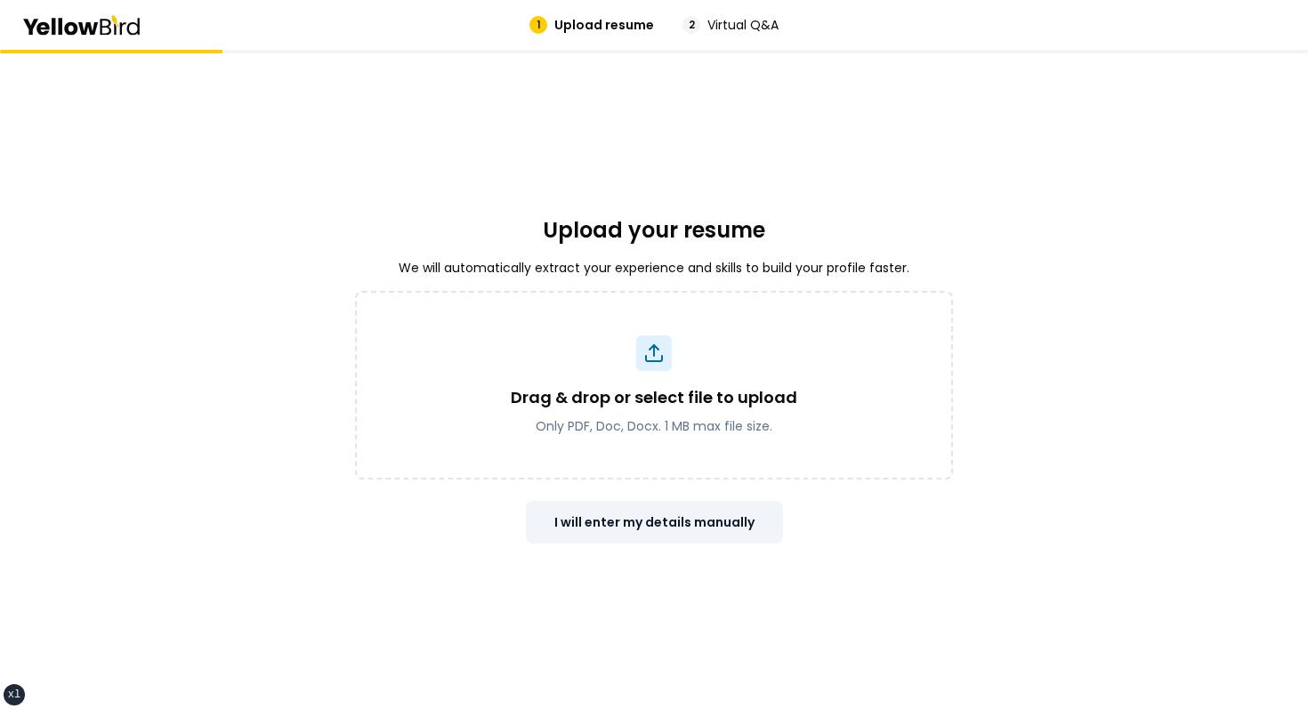
click at [603, 505] on button "I will enter my details manually" at bounding box center [654, 522] width 257 height 43
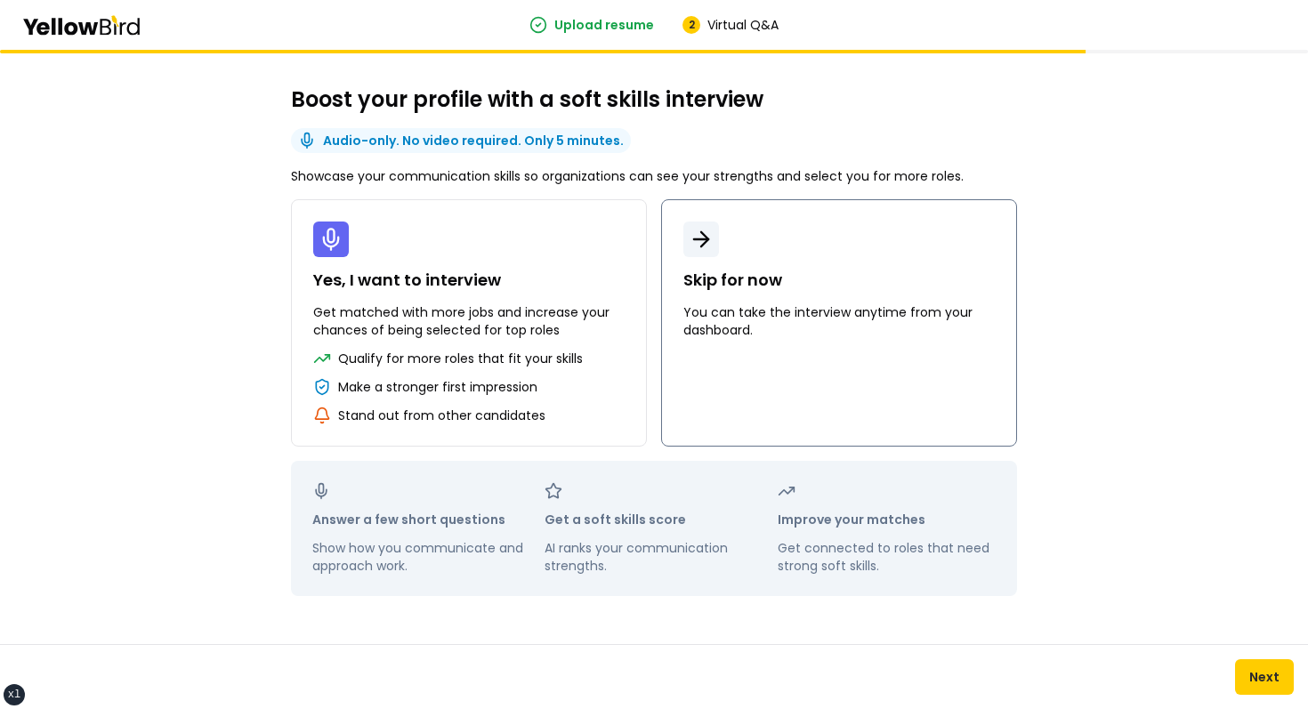
click at [801, 229] on button "Skip for now You can take the interview anytime from your dashboard." at bounding box center [839, 322] width 356 height 247
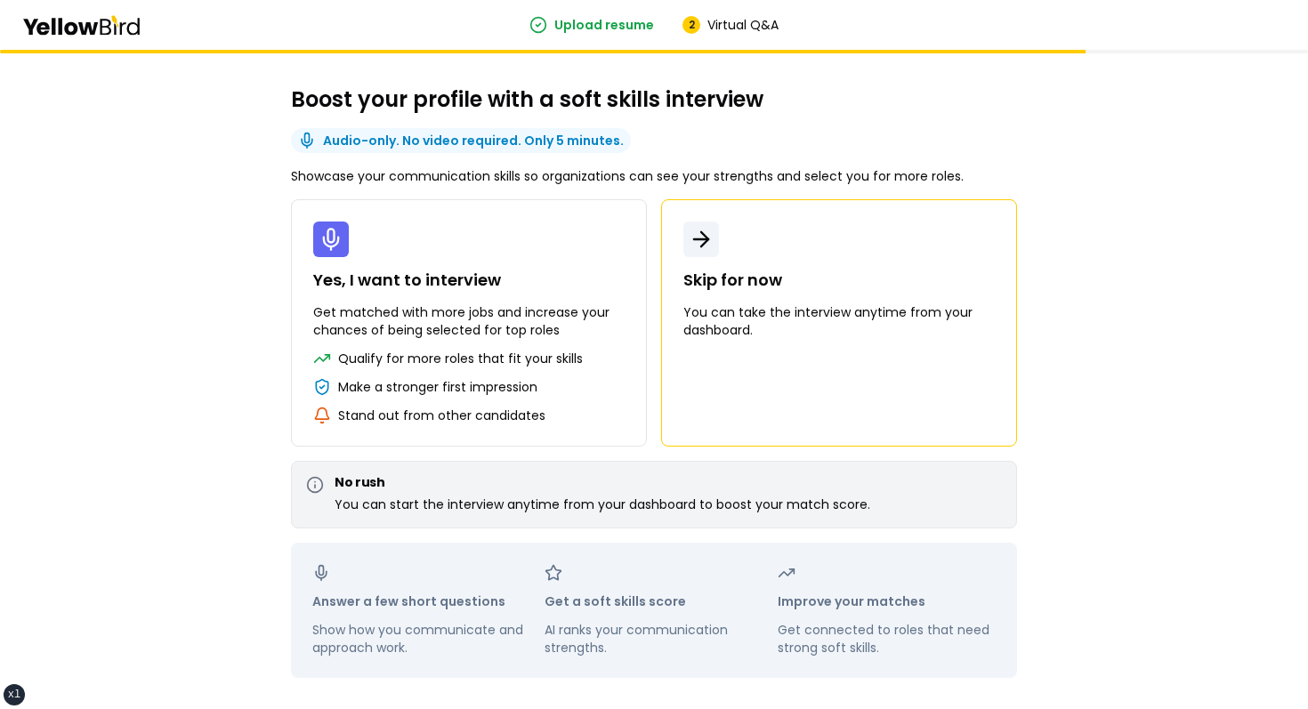
click at [836, 355] on button "Skip for now You can take the interview anytime from your dashboard." at bounding box center [839, 322] width 356 height 247
click at [1134, 242] on div "Boost your profile with a soft skills interview Audio-only. No video required. …" at bounding box center [654, 414] width 1308 height 729
click at [514, 285] on p "Yes, I want to interview" at bounding box center [468, 280] width 311 height 25
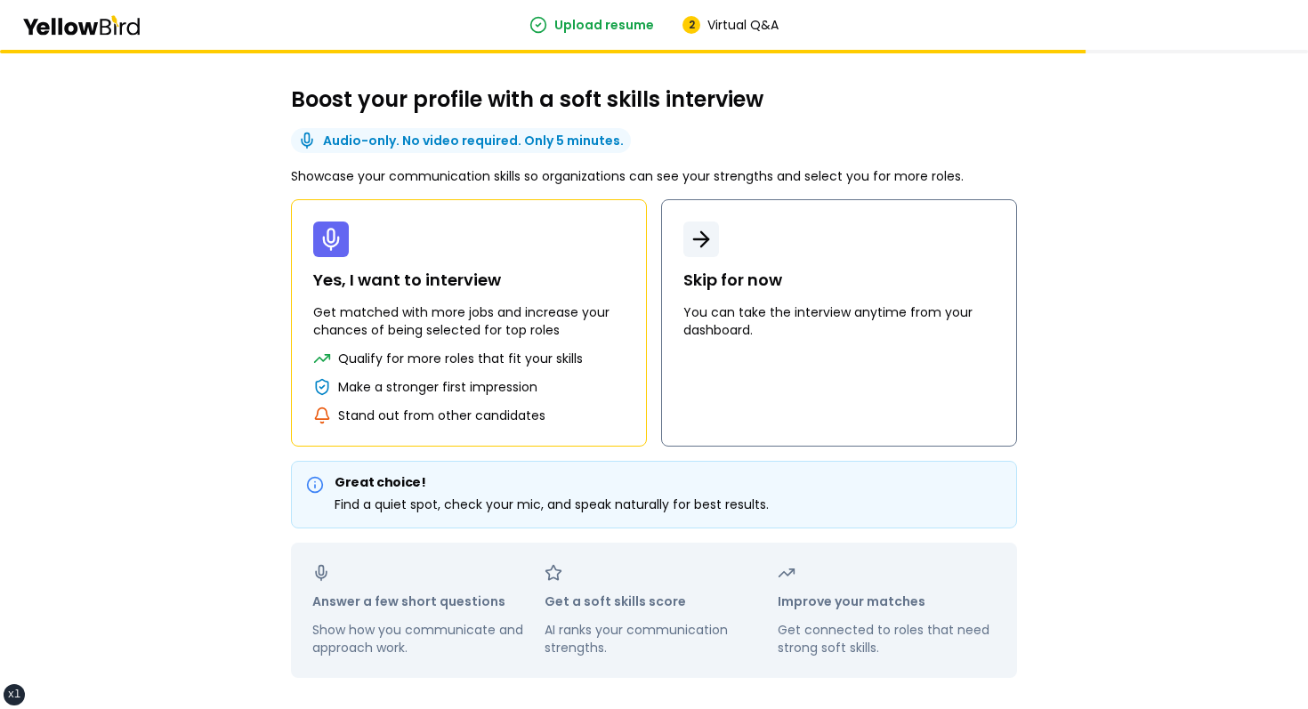
scroll to position [69, 0]
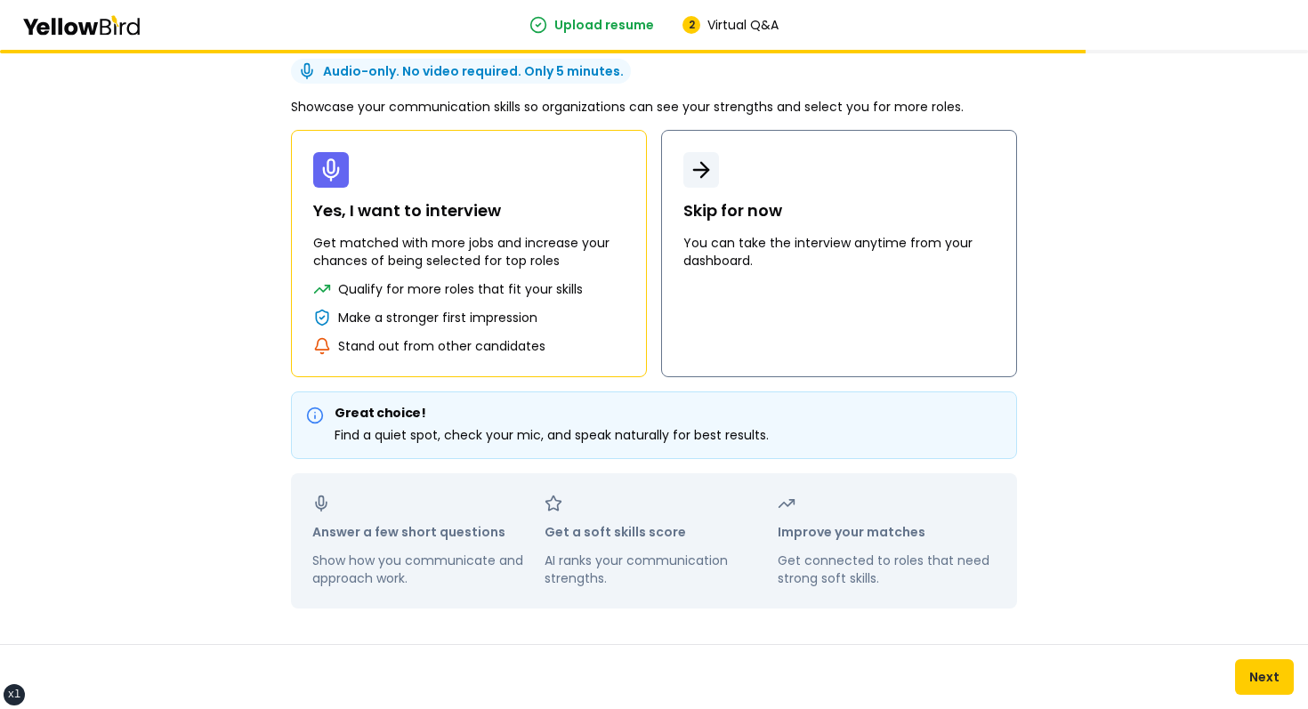
click at [724, 287] on button "Skip for now You can take the interview anytime from your dashboard." at bounding box center [839, 253] width 356 height 247
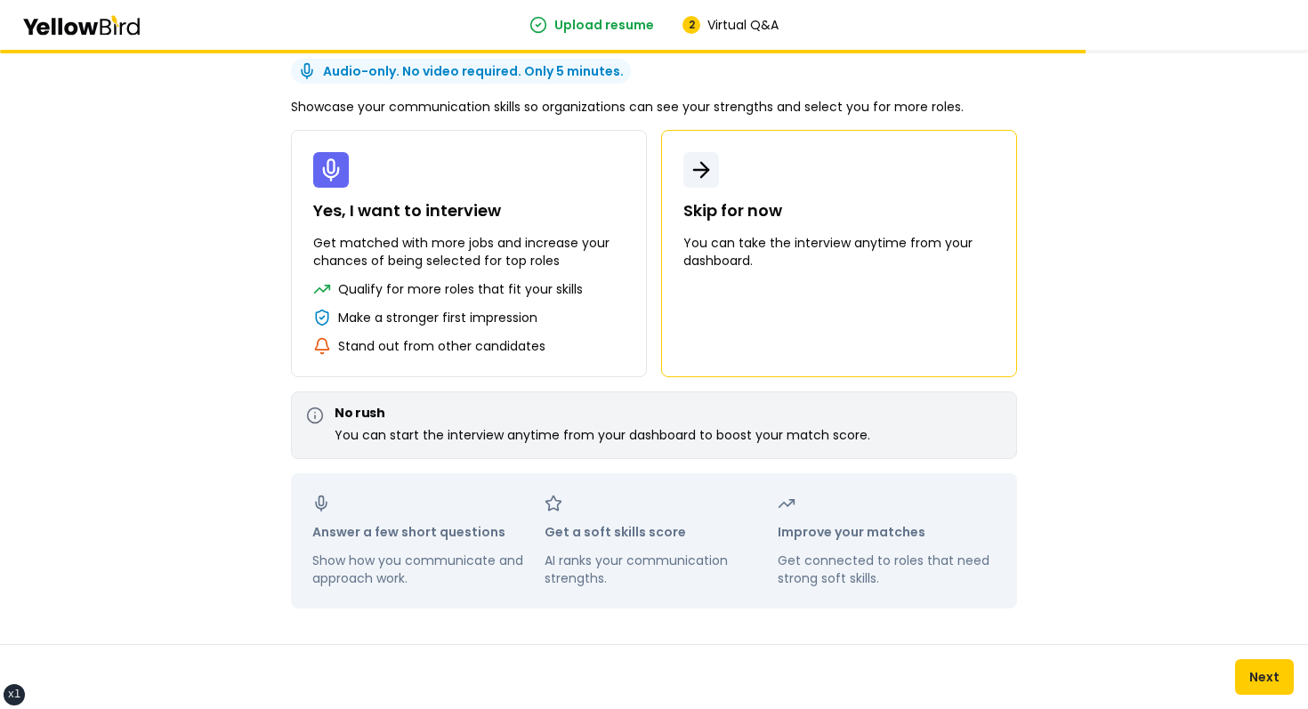
scroll to position [0, 0]
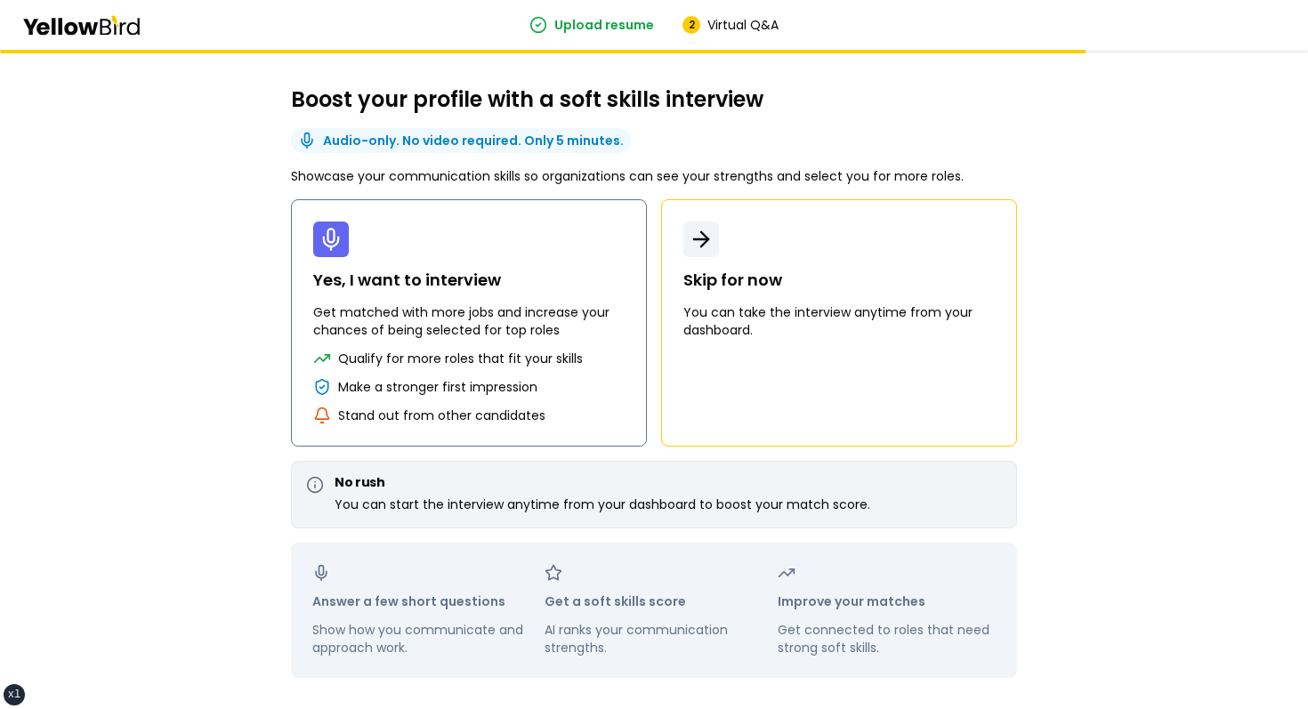
click at [578, 364] on p "Qualify for more roles that fit your skills" at bounding box center [460, 359] width 245 height 18
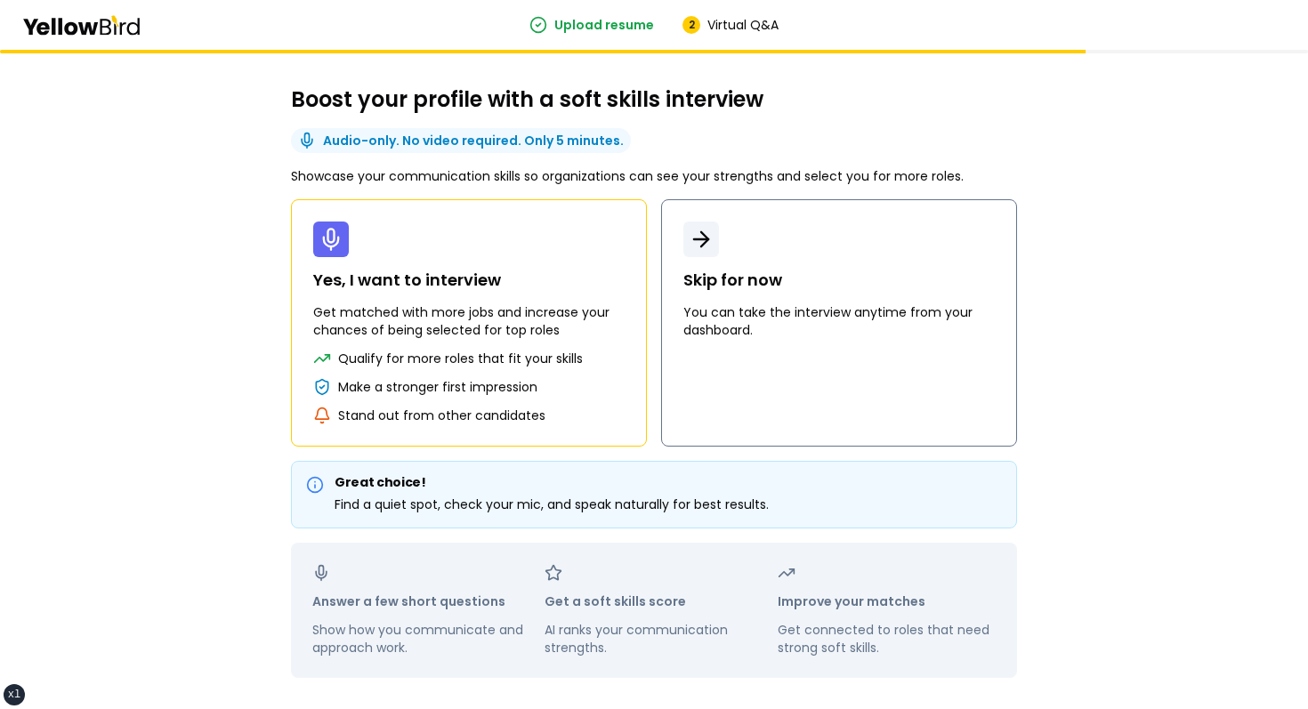
click at [833, 350] on button "Skip for now You can take the interview anytime from your dashboard." at bounding box center [839, 322] width 356 height 247
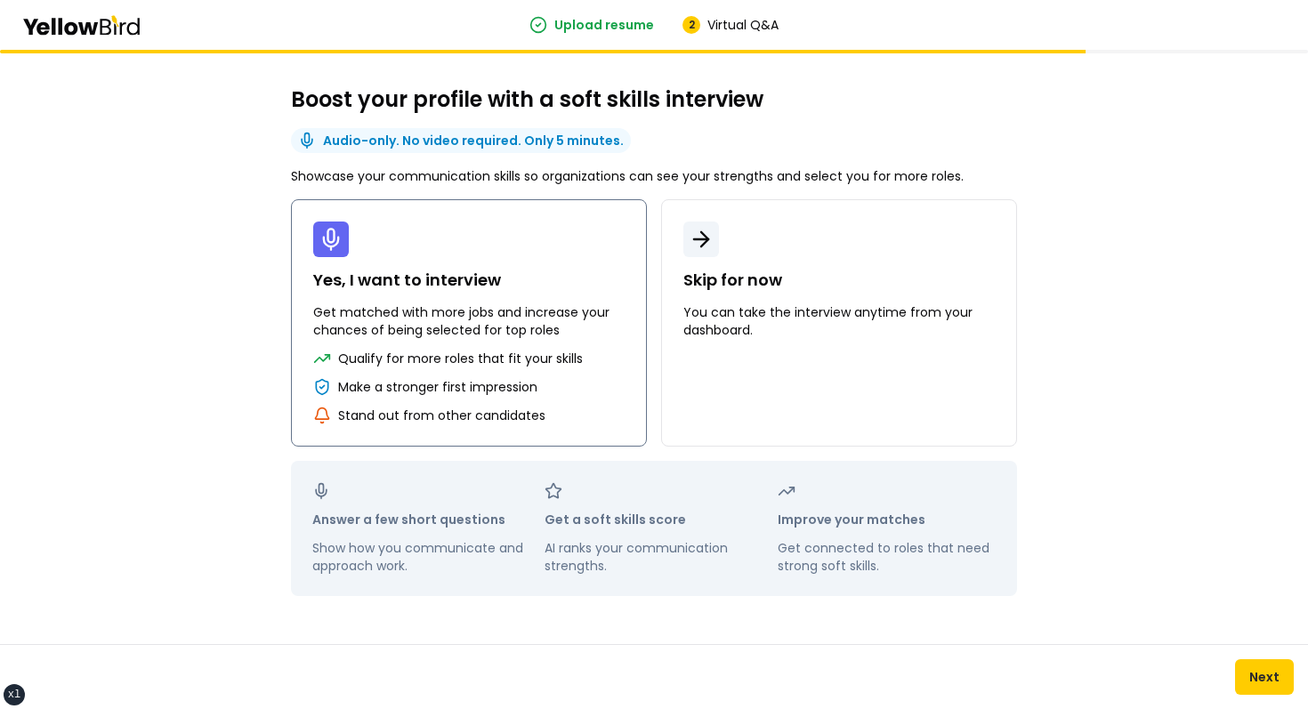
click at [391, 266] on button "Yes, I want to interview Get matched with more jobs and increase your chances o…" at bounding box center [469, 322] width 356 height 247
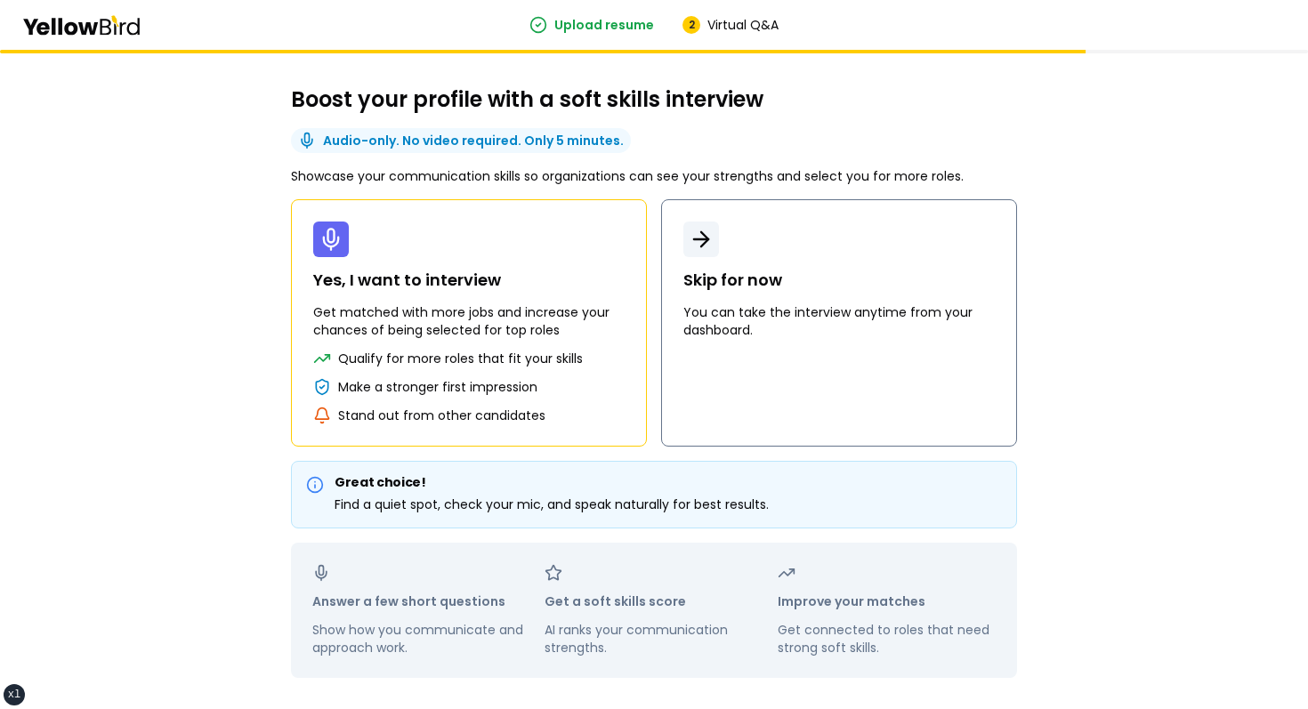
click at [668, 272] on button "Skip for now You can take the interview anytime from your dashboard." at bounding box center [839, 322] width 356 height 247
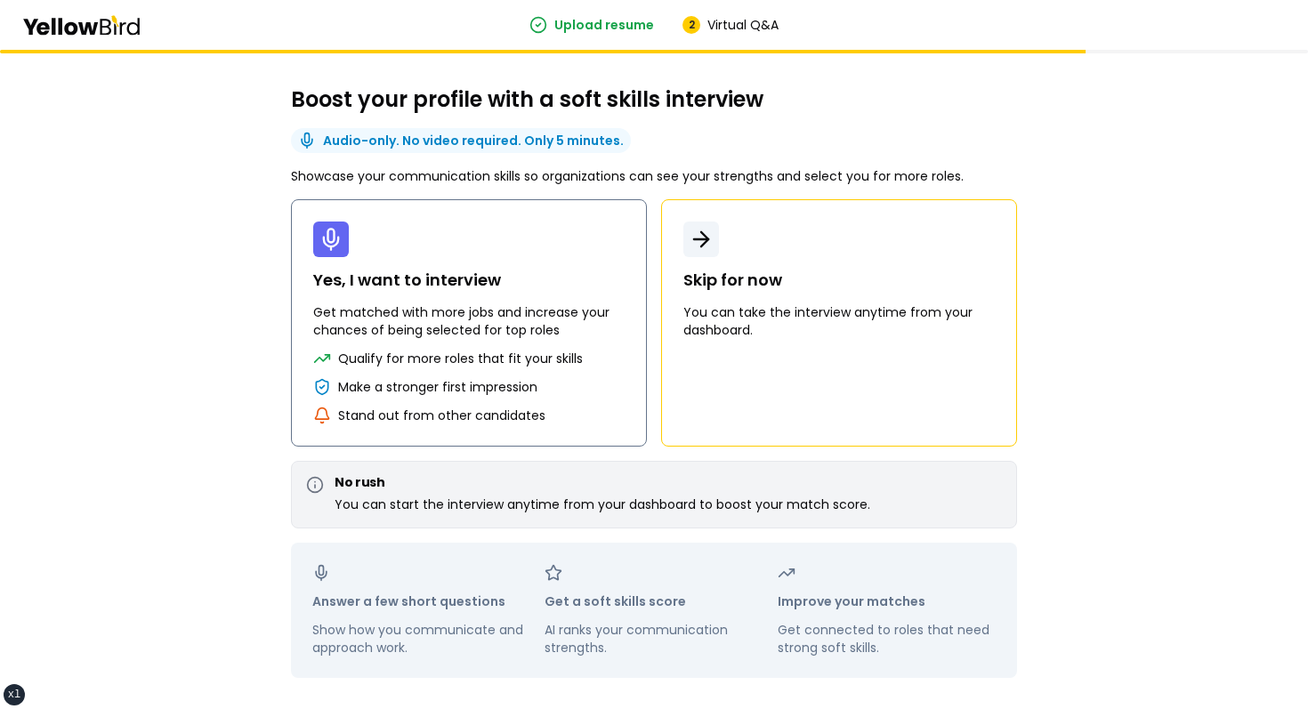
click at [586, 272] on p "Yes, I want to interview" at bounding box center [468, 280] width 311 height 25
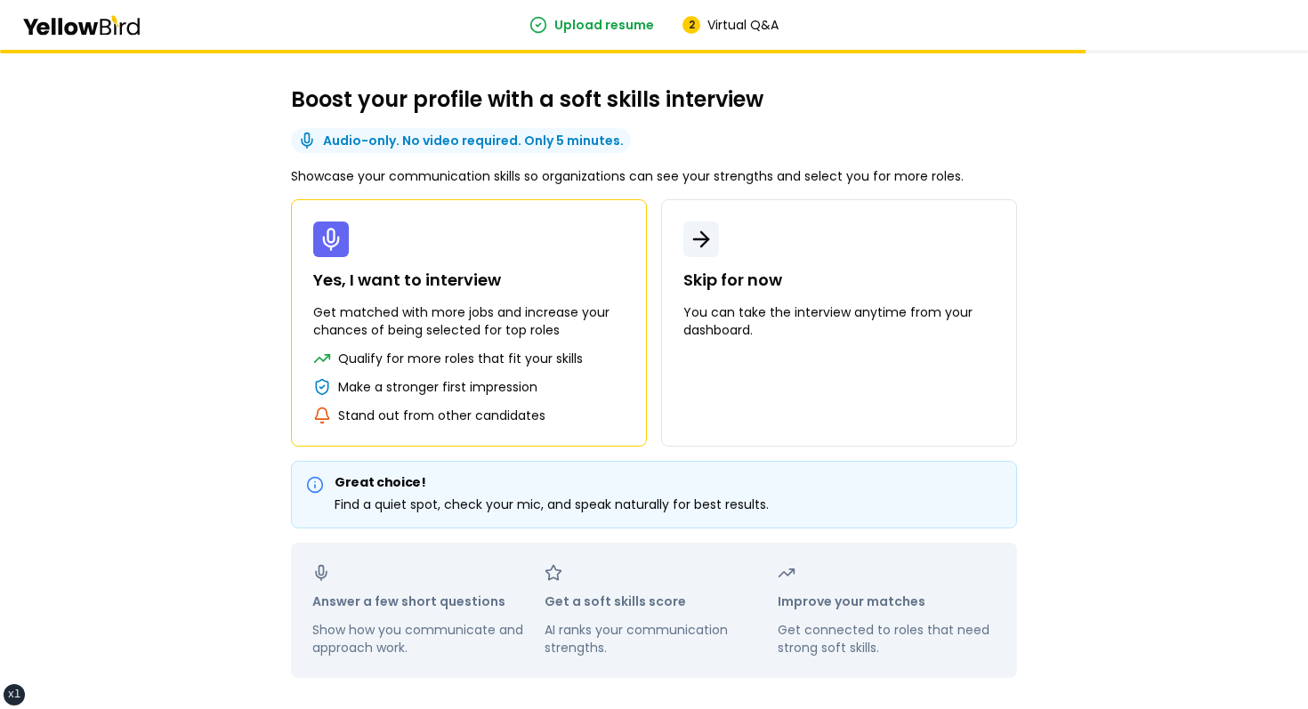
click at [311, 221] on button "Yes, I want to interview Get matched with more jobs and increase your chances o…" at bounding box center [469, 322] width 356 height 247
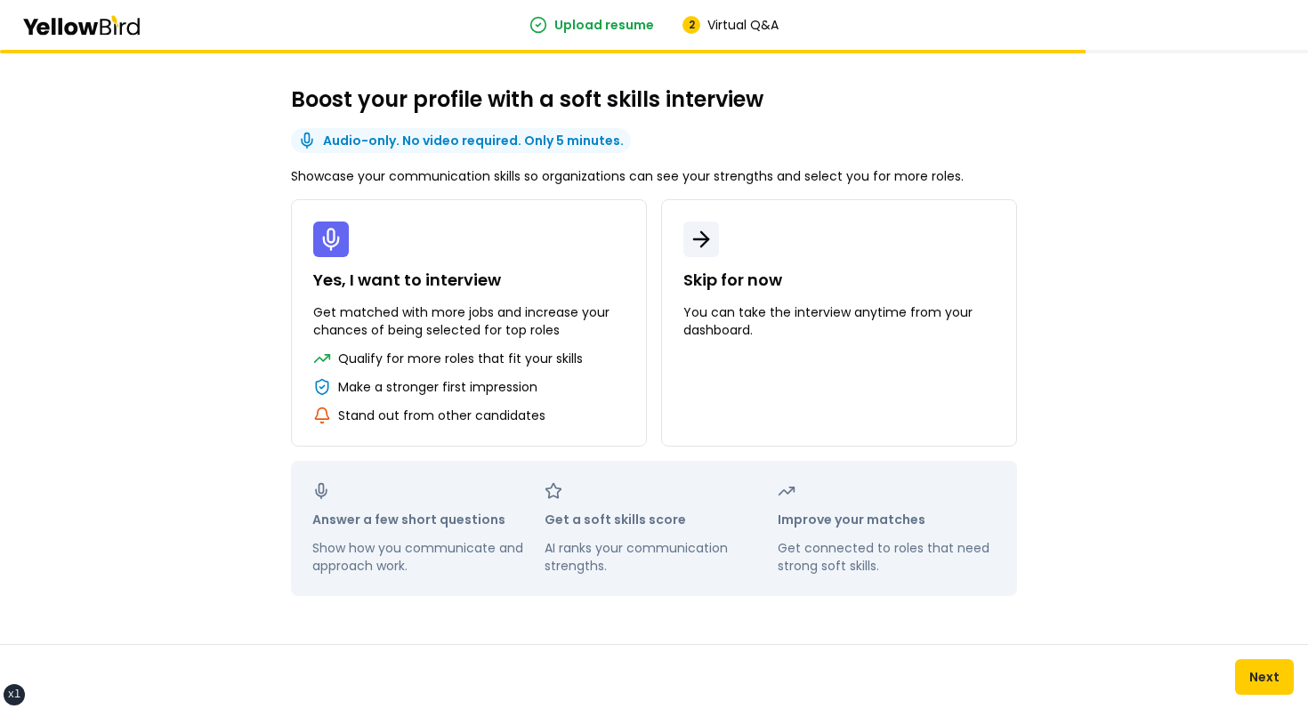
click at [117, 346] on div "Boost your profile with a soft skills interview Audio-only. No video required. …" at bounding box center [654, 379] width 1308 height 659
click at [561, 275] on p "Yes, I want to interview" at bounding box center [468, 280] width 311 height 25
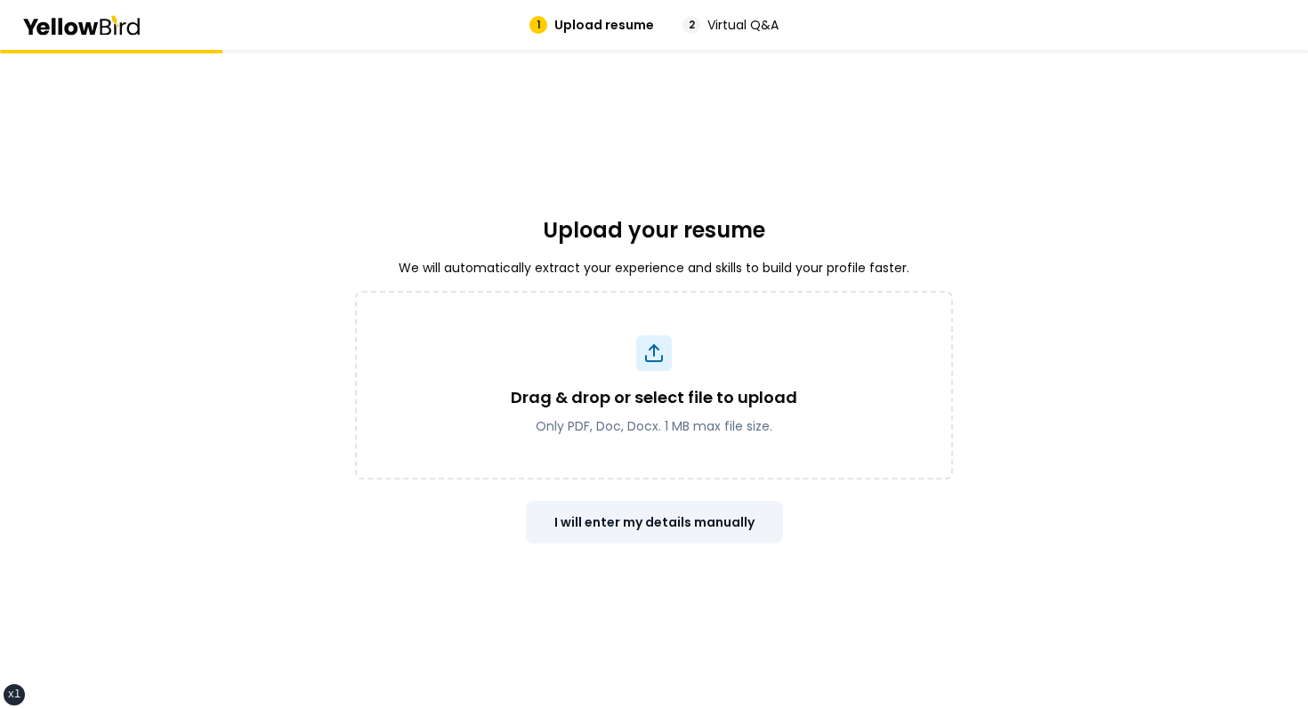
click at [588, 517] on button "I will enter my details manually" at bounding box center [654, 522] width 257 height 43
